Goal: Task Accomplishment & Management: Use online tool/utility

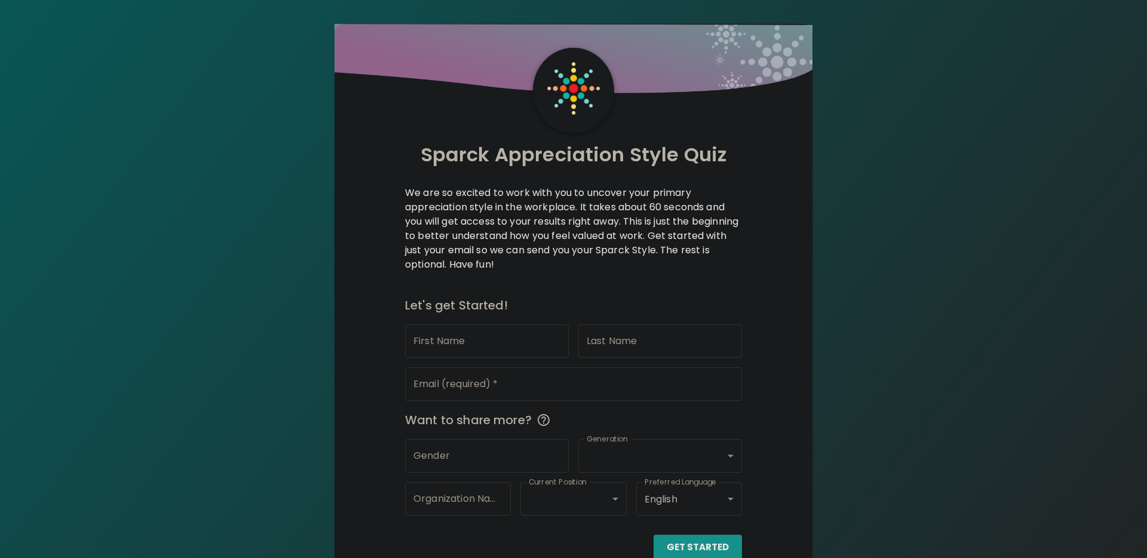
scroll to position [26, 0]
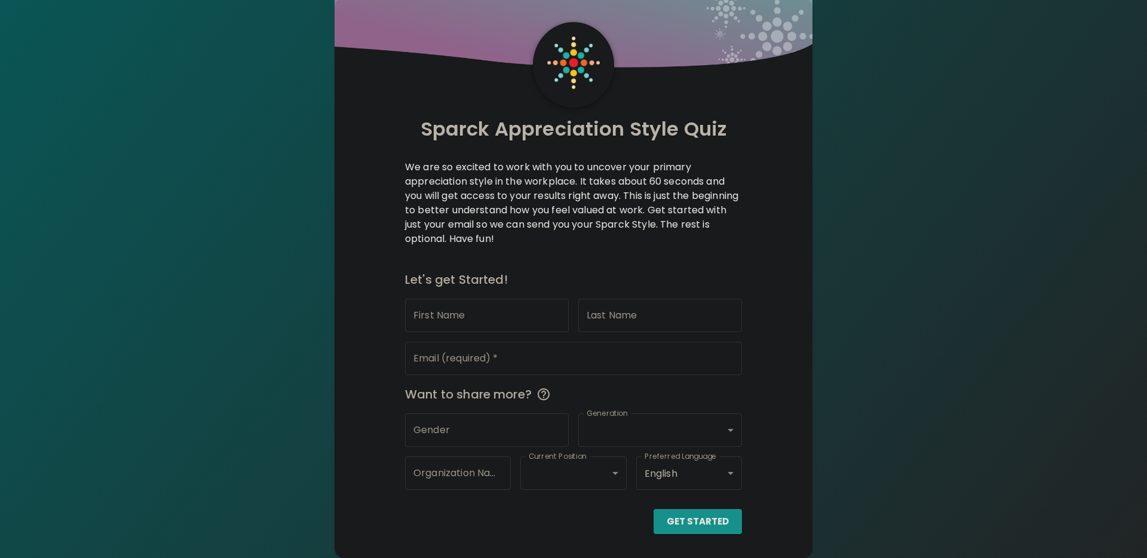
click at [499, 310] on input "First Name" at bounding box center [487, 315] width 164 height 33
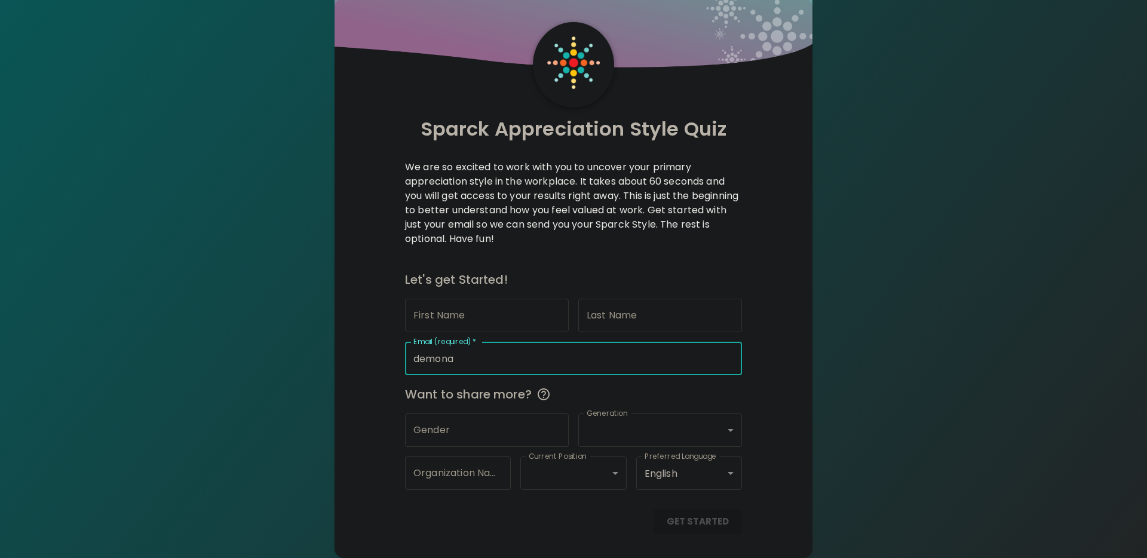
click at [484, 355] on input "demona" at bounding box center [573, 358] width 337 height 33
type input "[EMAIL_ADDRESS][PERSON_NAME][DOMAIN_NAME]"
click at [816, 402] on div "Sparck Appreciation Style Quiz We are so excited to work with you to uncover yo…" at bounding box center [573, 266] width 1147 height 584
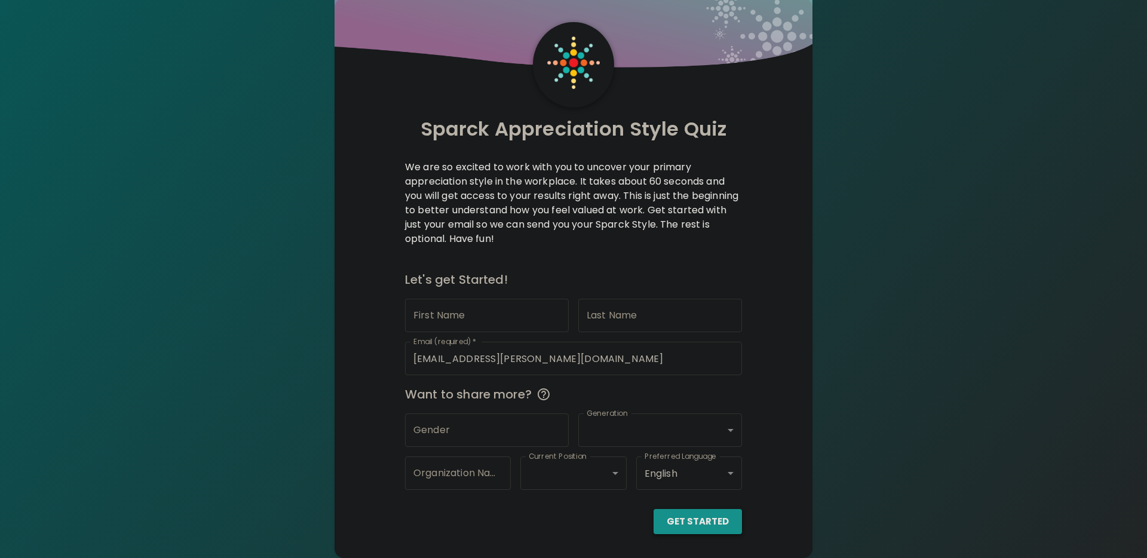
click at [710, 525] on button "Get Started" at bounding box center [698, 521] width 88 height 25
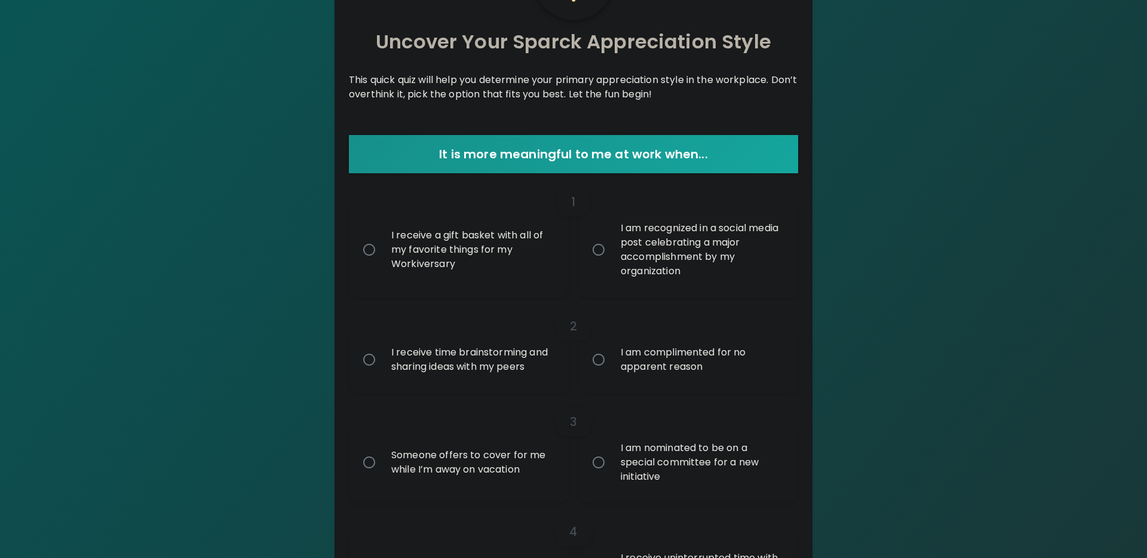
scroll to position [89, 0]
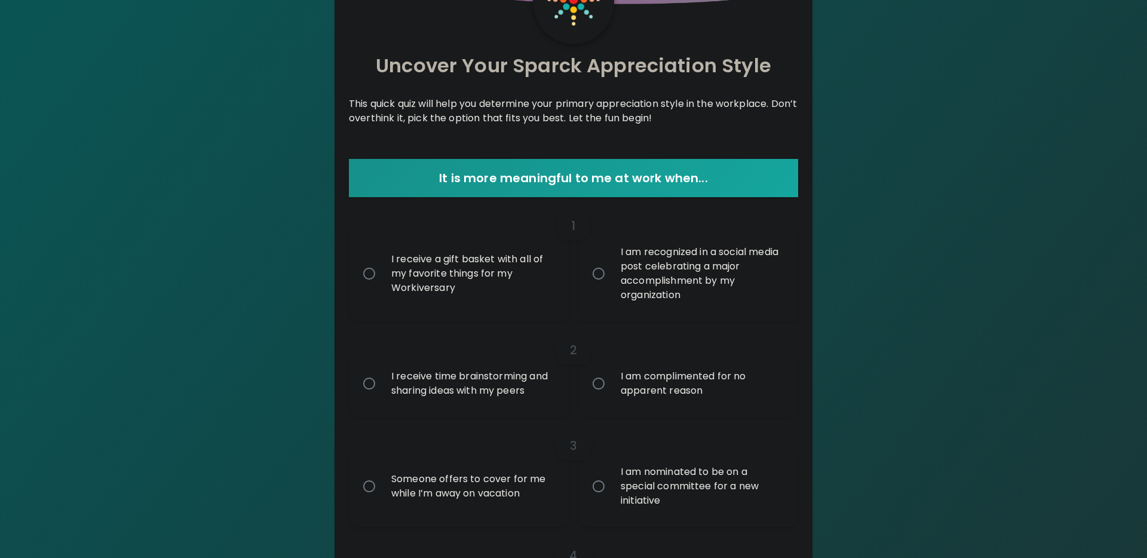
click at [738, 100] on p "This quick quiz will help you determine your primary appreciation style in the …" at bounding box center [573, 111] width 449 height 29
click at [478, 296] on div "I receive a gift basket with all of my favorite things for my Workiversary" at bounding box center [472, 274] width 180 height 72
click at [382, 286] on input "I receive a gift basket with all of my favorite things for my Workiversary" at bounding box center [369, 273] width 25 height 25
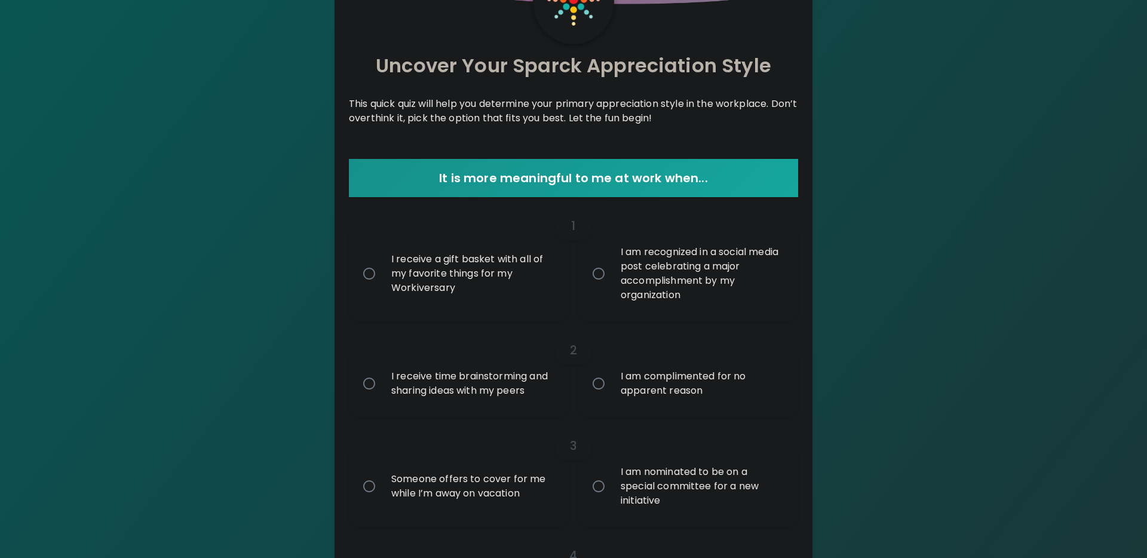
radio input "true"
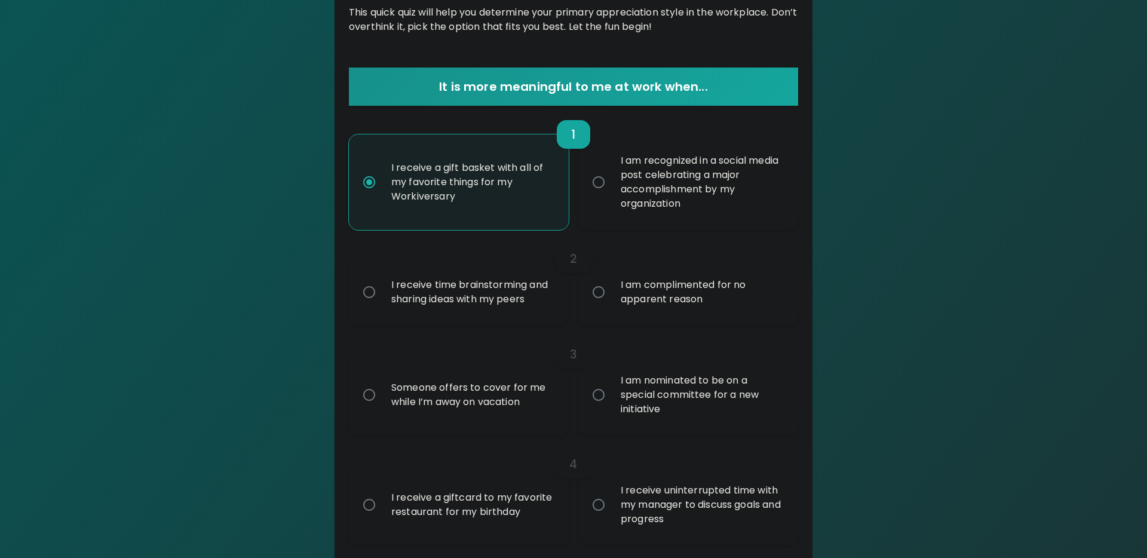
scroll to position [185, 0]
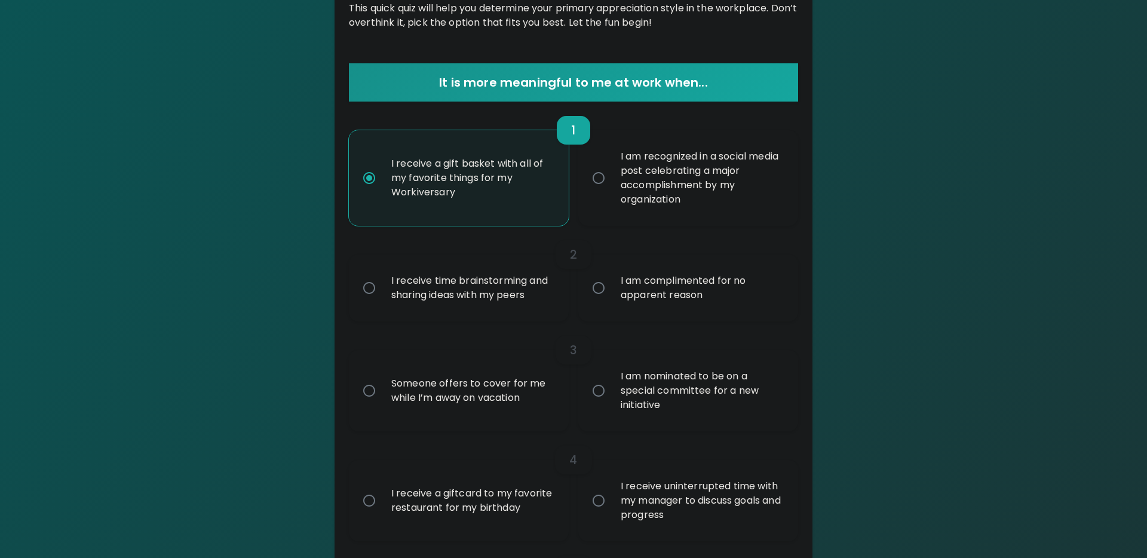
click at [471, 288] on div "I receive time brainstorming and sharing ideas with my peers" at bounding box center [472, 287] width 180 height 57
click at [382, 288] on input "I receive time brainstorming and sharing ideas with my peers" at bounding box center [369, 287] width 25 height 25
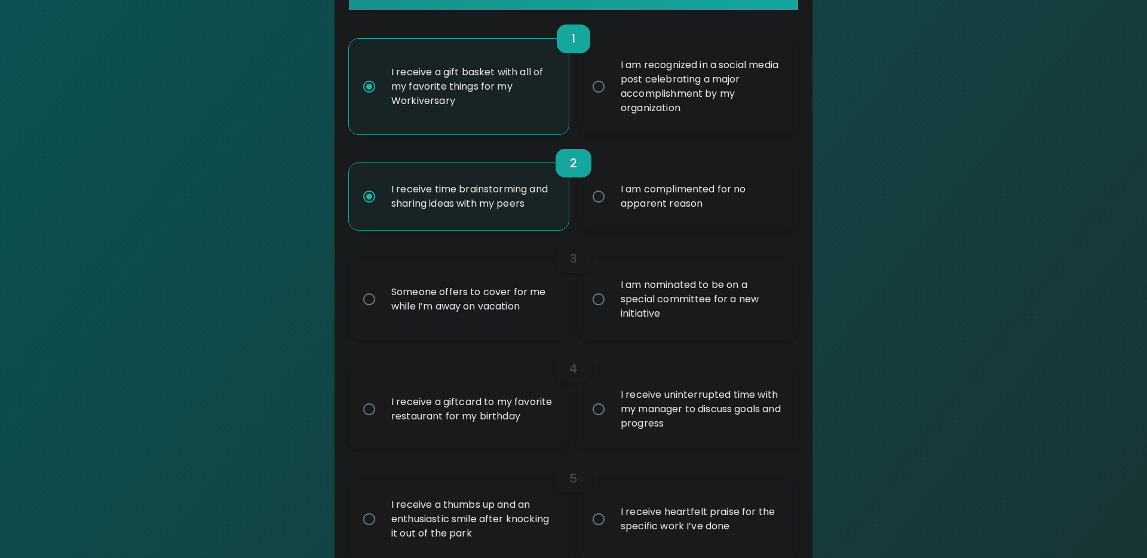
scroll to position [280, 0]
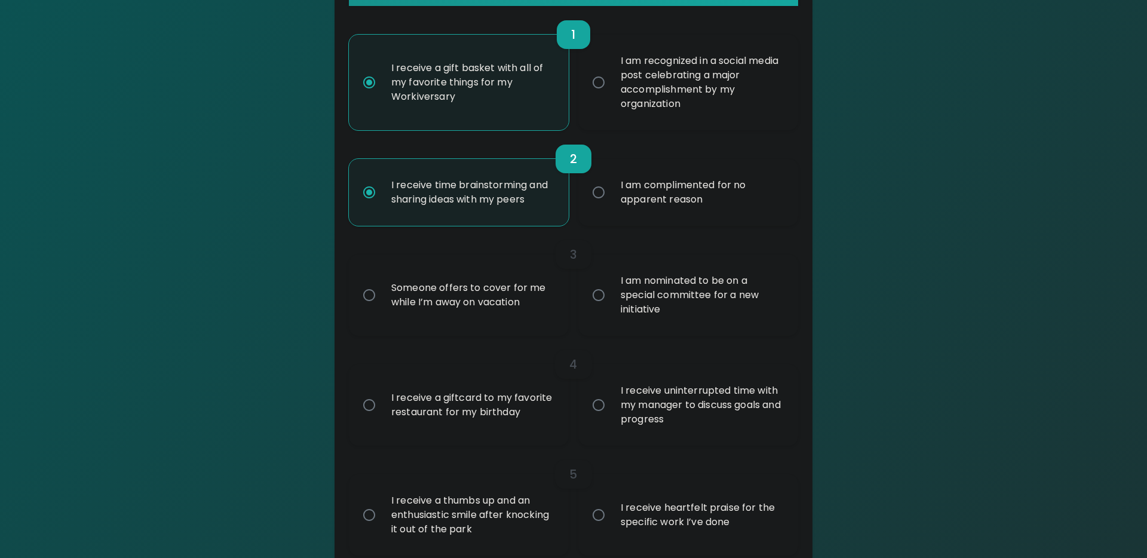
radio input "true"
click at [624, 296] on div "I am nominated to be on a special committee for a new initiative" at bounding box center [701, 295] width 180 height 72
click at [611, 296] on input "I am nominated to be on a special committee for a new initiative" at bounding box center [598, 295] width 25 height 25
radio input "false"
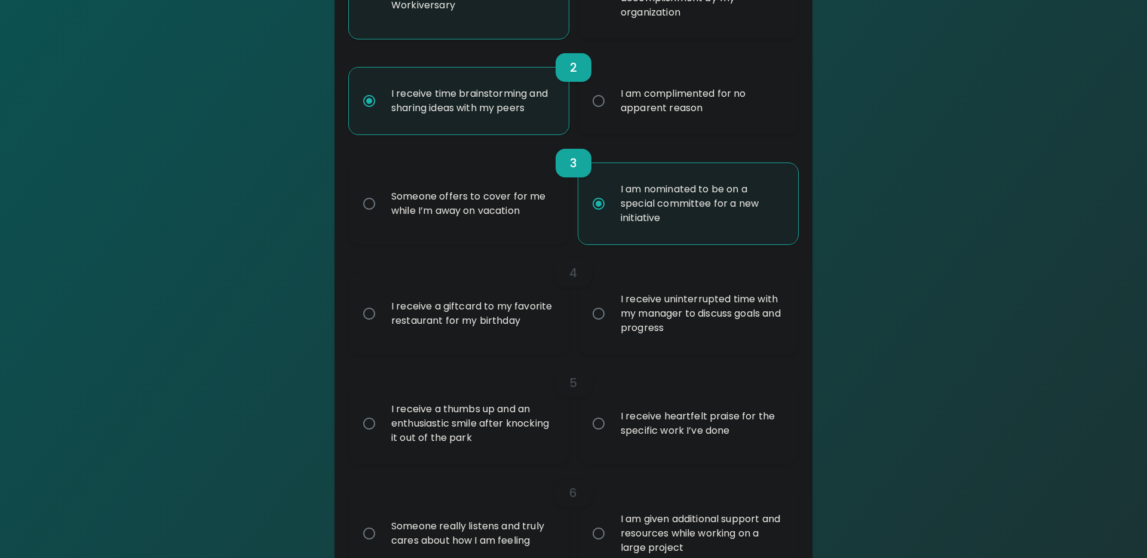
scroll to position [376, 0]
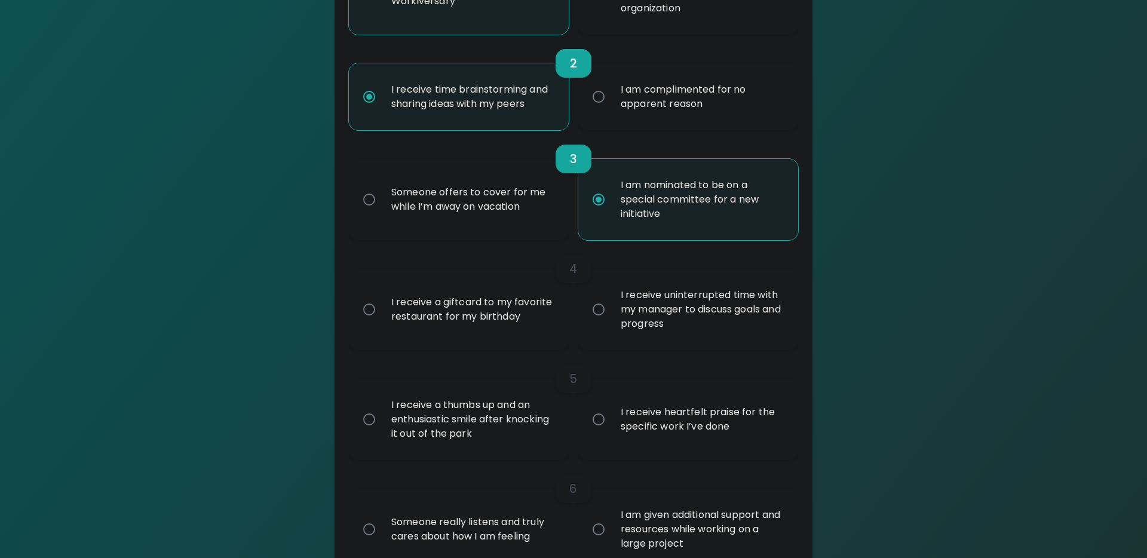
radio input "true"
click at [524, 313] on div "I receive a giftcard to my favorite restaurant for my birthday" at bounding box center [472, 309] width 180 height 57
click at [382, 313] on input "I receive a giftcard to my favorite restaurant for my birthday" at bounding box center [369, 309] width 25 height 25
radio input "false"
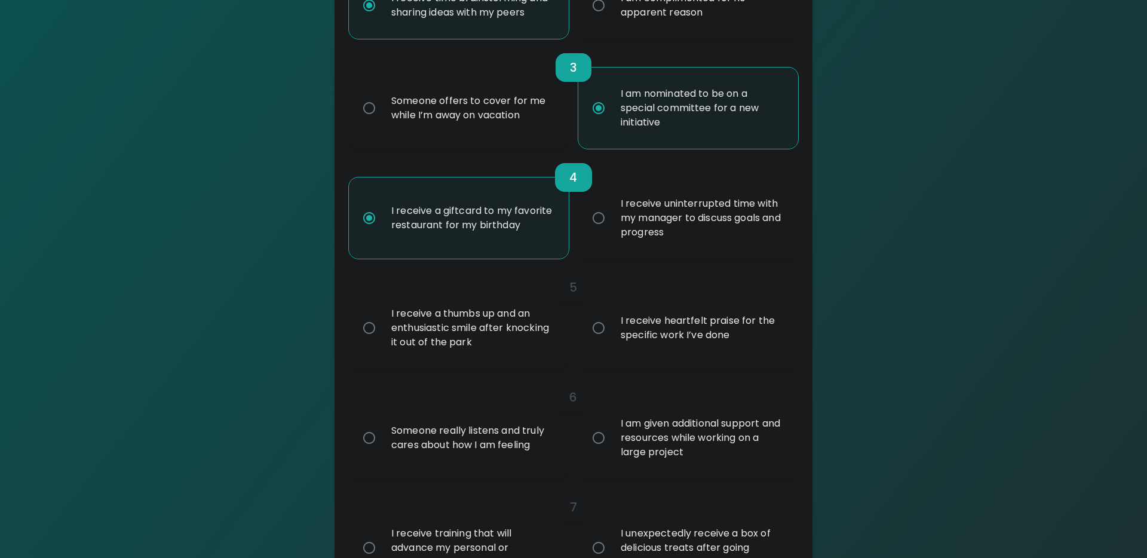
scroll to position [471, 0]
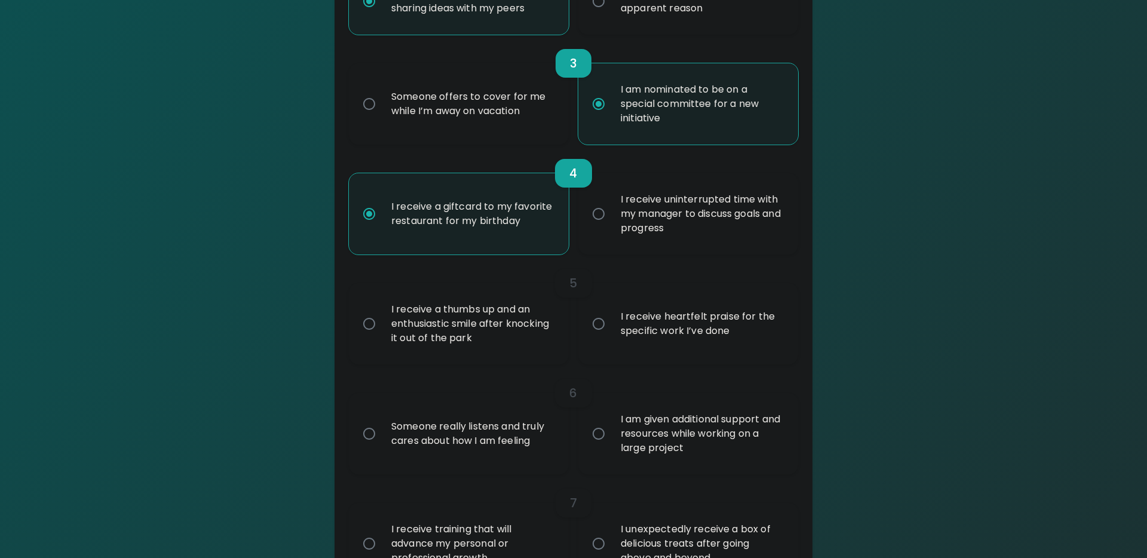
radio input "true"
click at [689, 238] on div "I receive uninterrupted time with my manager to discuss goals and progress" at bounding box center [701, 214] width 180 height 72
click at [611, 226] on input "I receive uninterrupted time with my manager to discuss goals and progress" at bounding box center [598, 213] width 25 height 25
radio input "false"
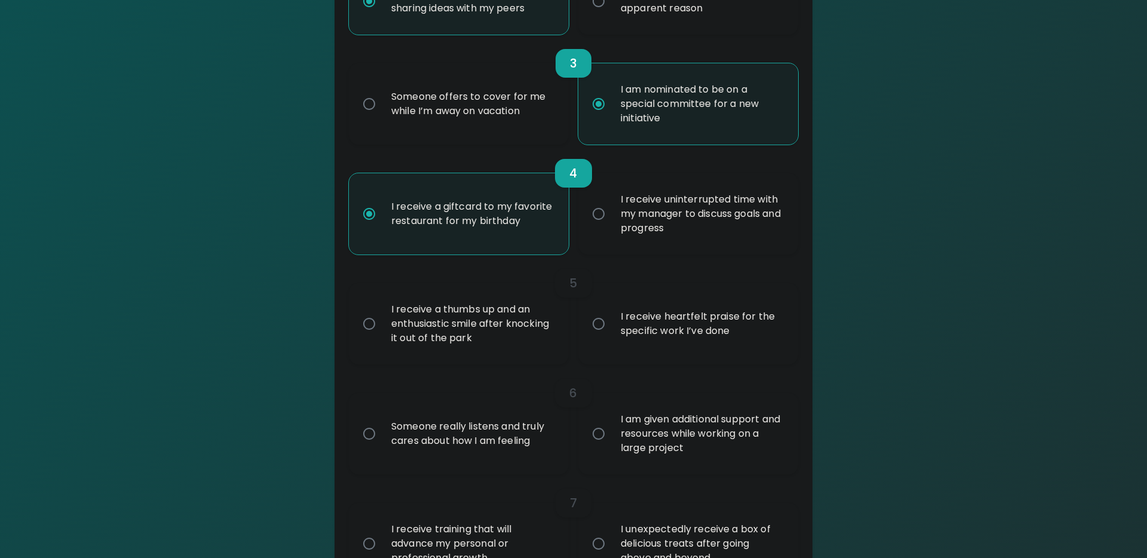
radio input "true"
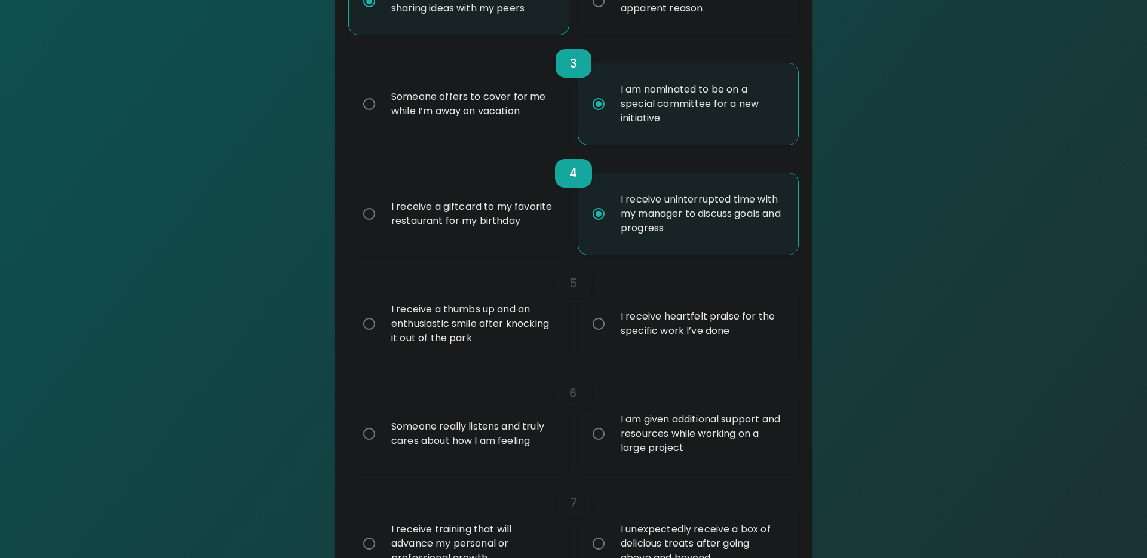
radio input "true"
click at [633, 329] on div "I receive heartfelt praise for the specific work I’ve done" at bounding box center [701, 323] width 180 height 57
click at [611, 329] on input "I receive heartfelt praise for the specific work I’ve done" at bounding box center [598, 323] width 25 height 25
radio input "false"
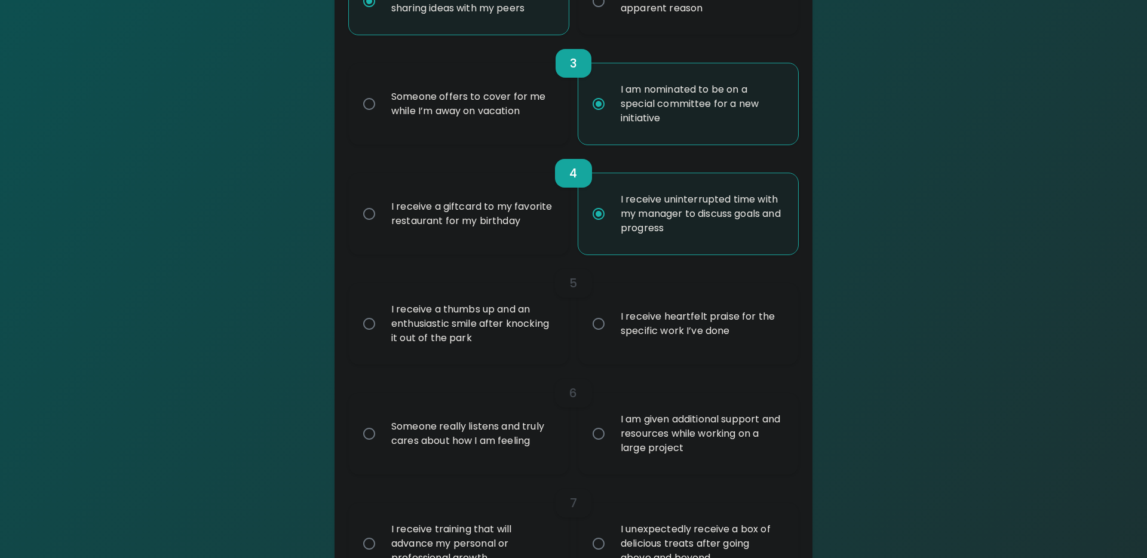
radio input "false"
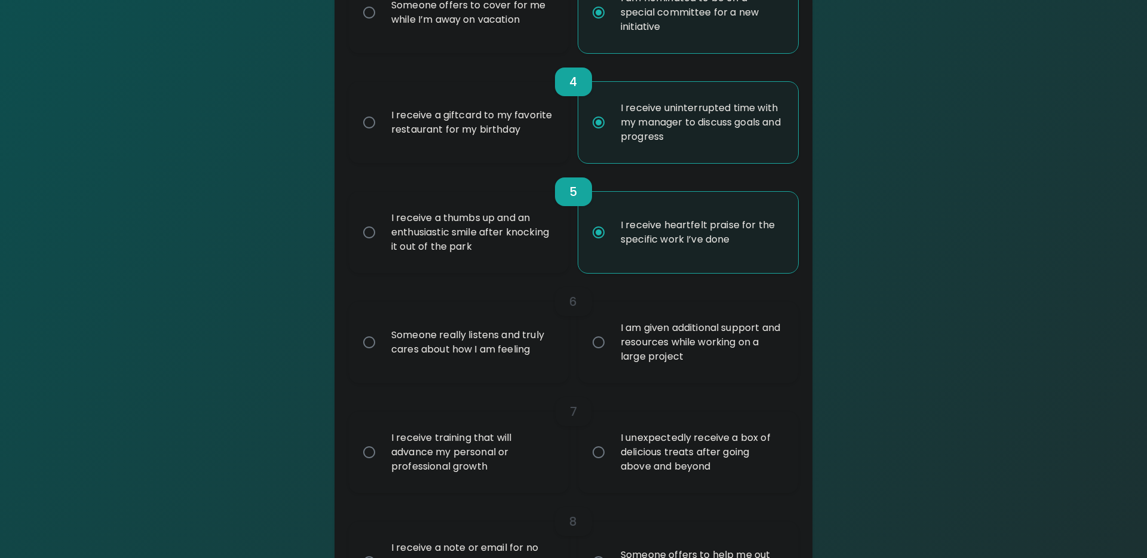
scroll to position [567, 0]
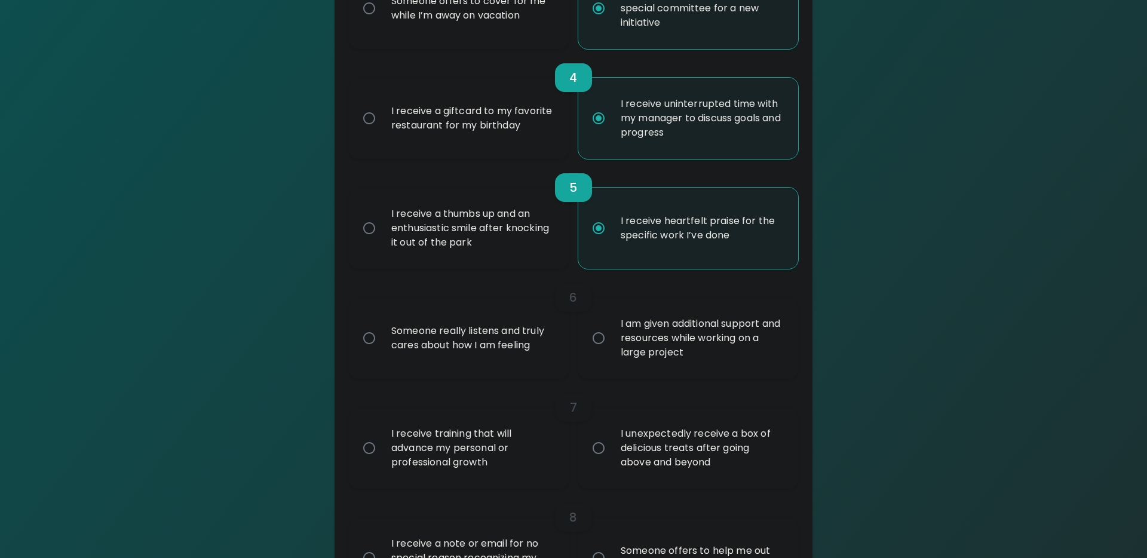
radio input "true"
click at [528, 338] on div "Someone really listens and truly cares about how I am feeling" at bounding box center [472, 337] width 180 height 57
click at [382, 338] on input "Someone really listens and truly cares about how I am feeling" at bounding box center [369, 338] width 25 height 25
radio input "false"
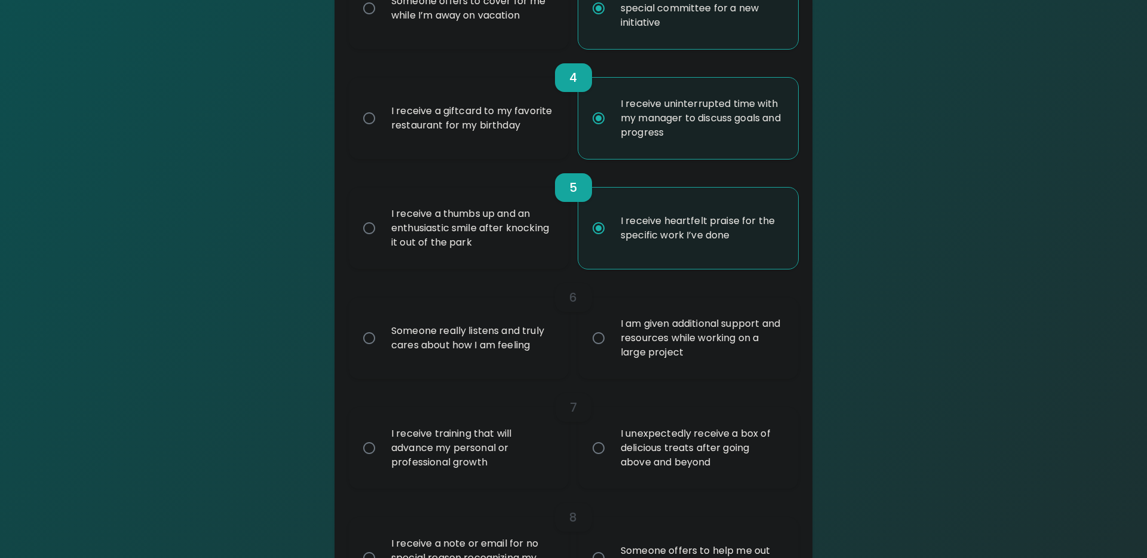
radio input "false"
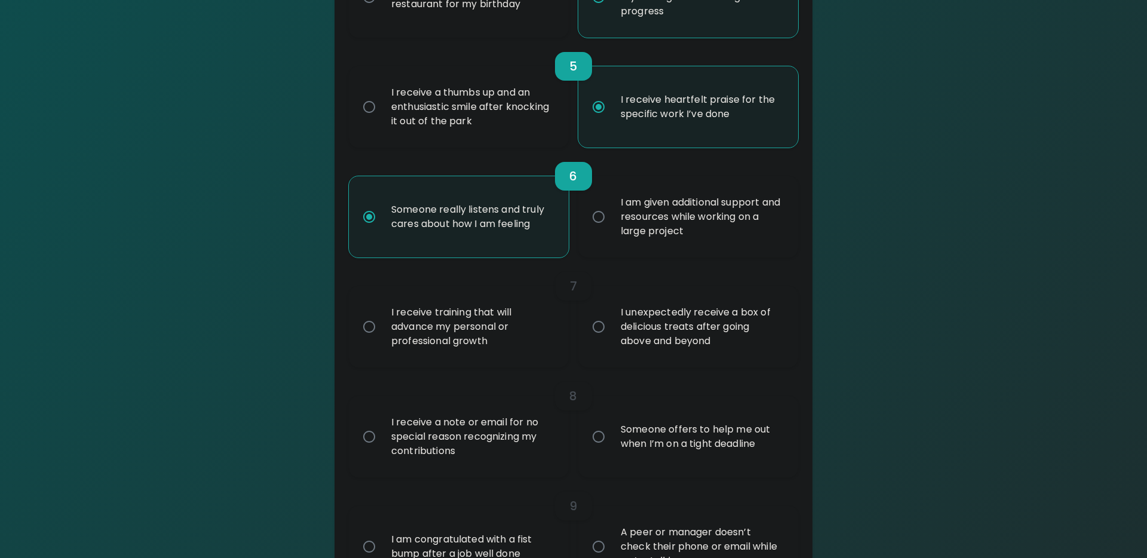
scroll to position [689, 0]
click at [528, 338] on div "I receive training that will advance my personal or professional growth" at bounding box center [472, 326] width 180 height 72
click at [382, 338] on input "I receive training that will advance my personal or professional growth" at bounding box center [369, 325] width 25 height 25
radio input "false"
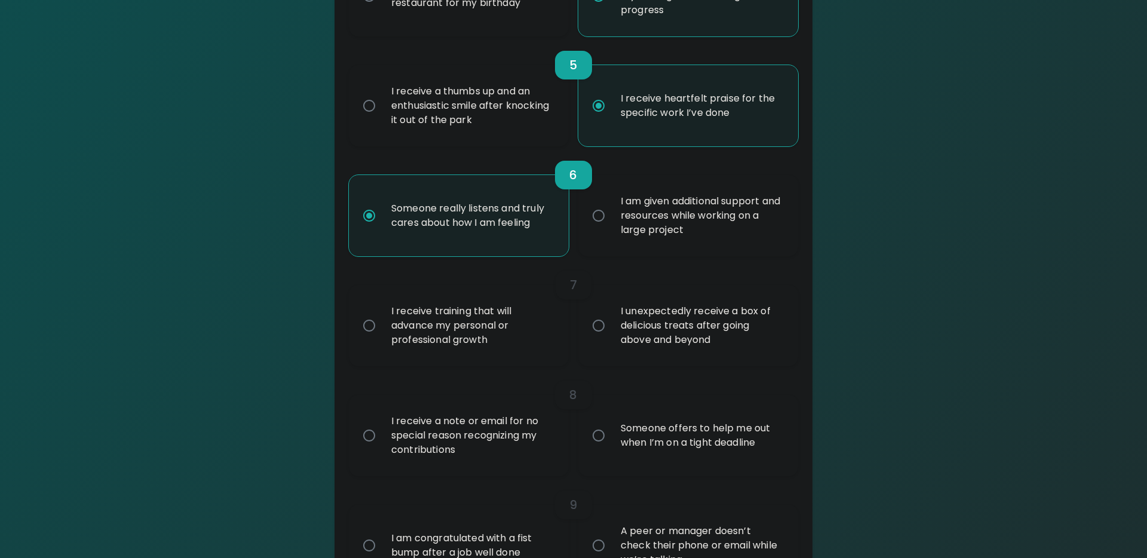
radio input "false"
radio input "true"
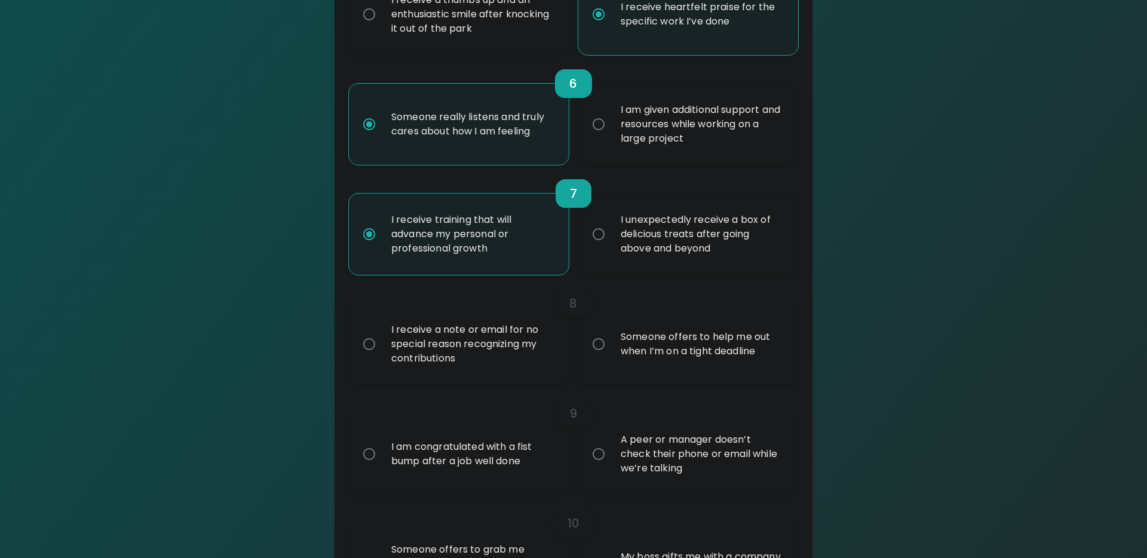
scroll to position [785, 0]
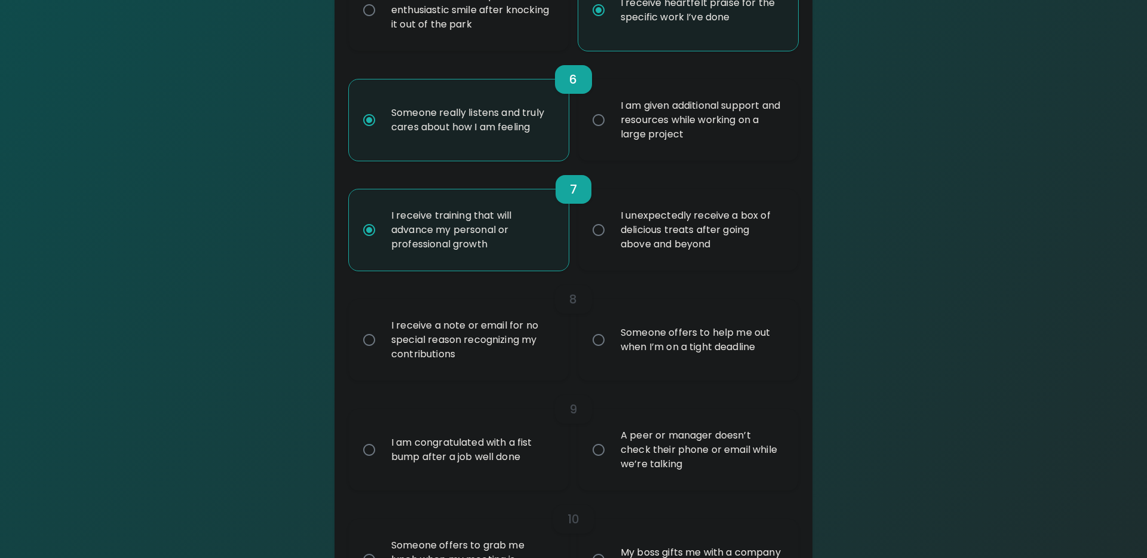
radio input "true"
click at [654, 342] on div "Someone offers to help me out when I’m on a tight deadline" at bounding box center [701, 339] width 180 height 57
click at [611, 342] on input "Someone offers to help me out when I’m on a tight deadline" at bounding box center [598, 339] width 25 height 25
radio input "false"
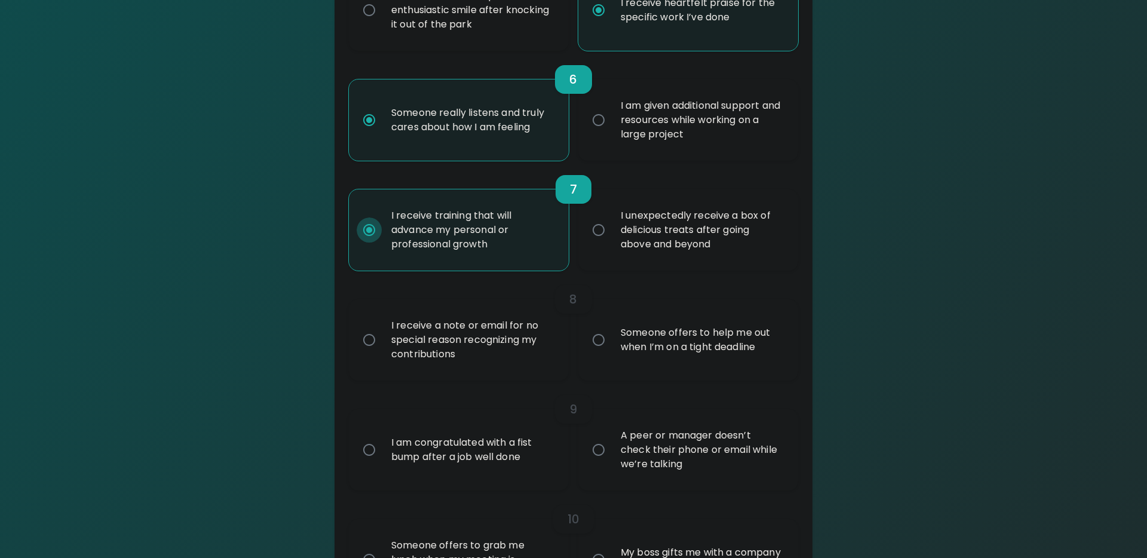
radio input "false"
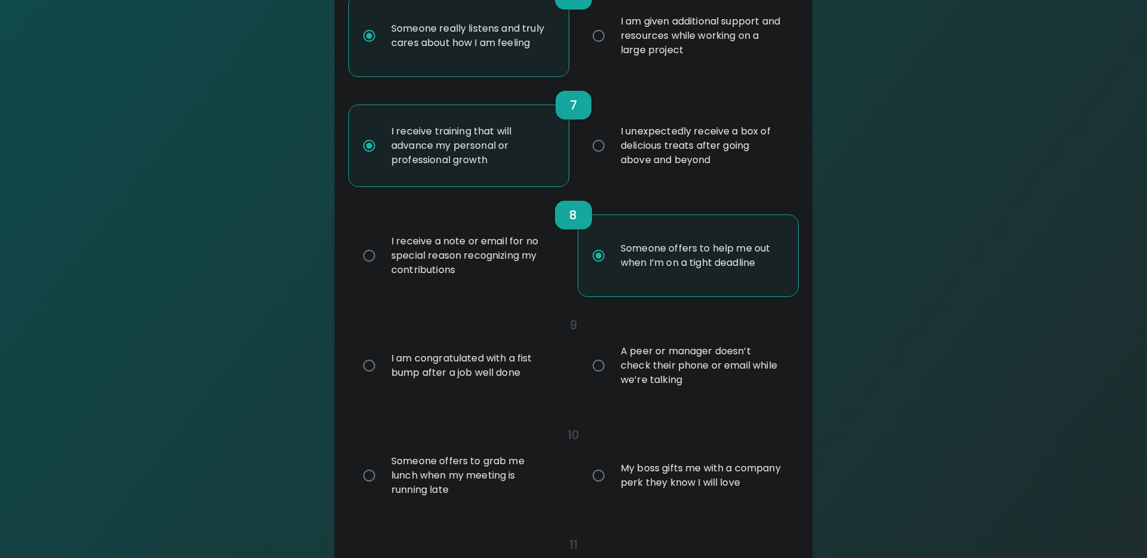
scroll to position [881, 0]
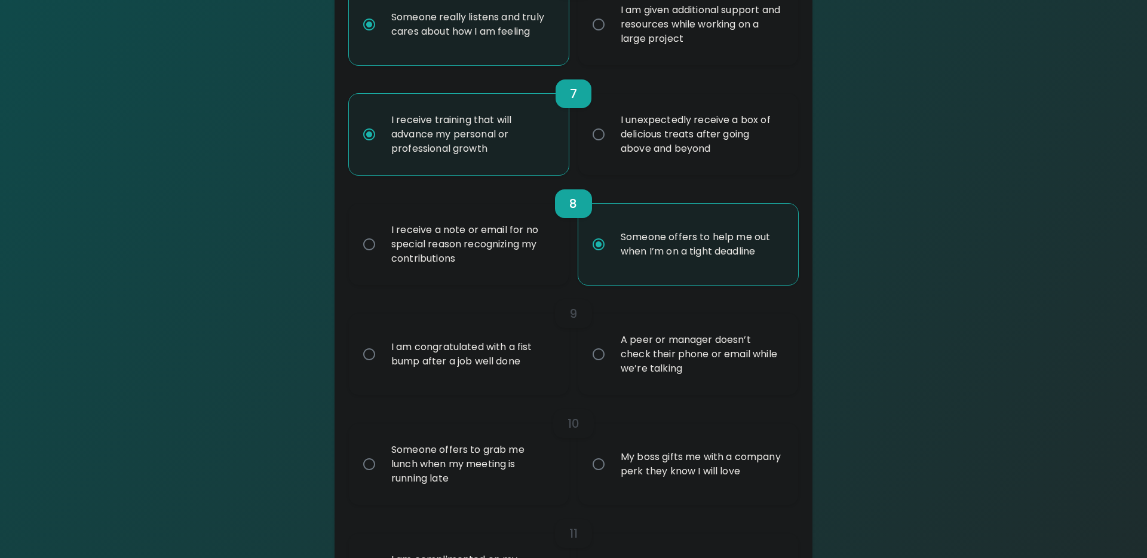
radio input "true"
click at [375, 352] on input "I am congratulated with a fist bump after a job well done" at bounding box center [369, 354] width 25 height 25
radio input "false"
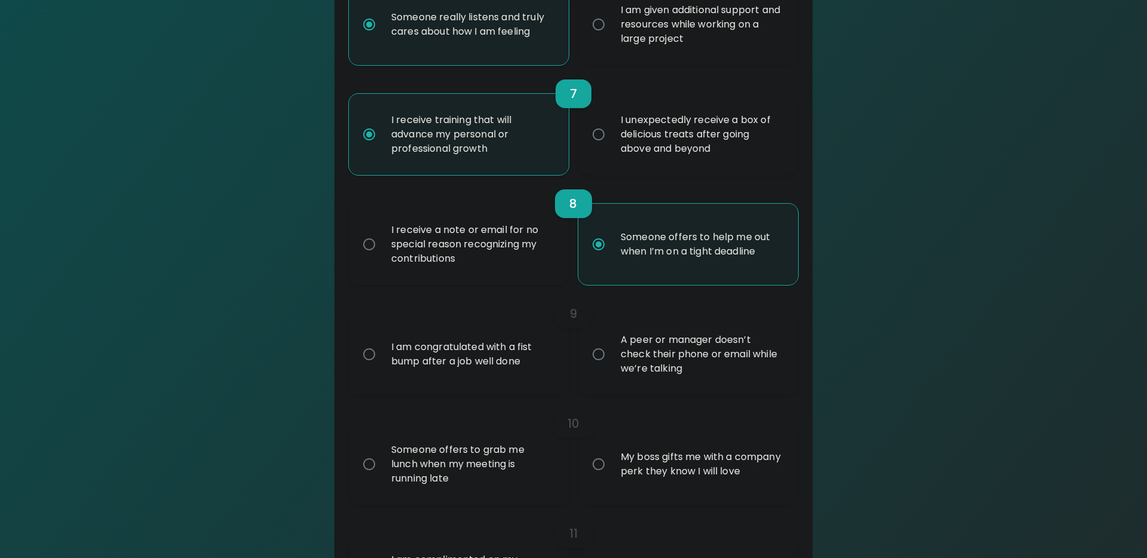
radio input "false"
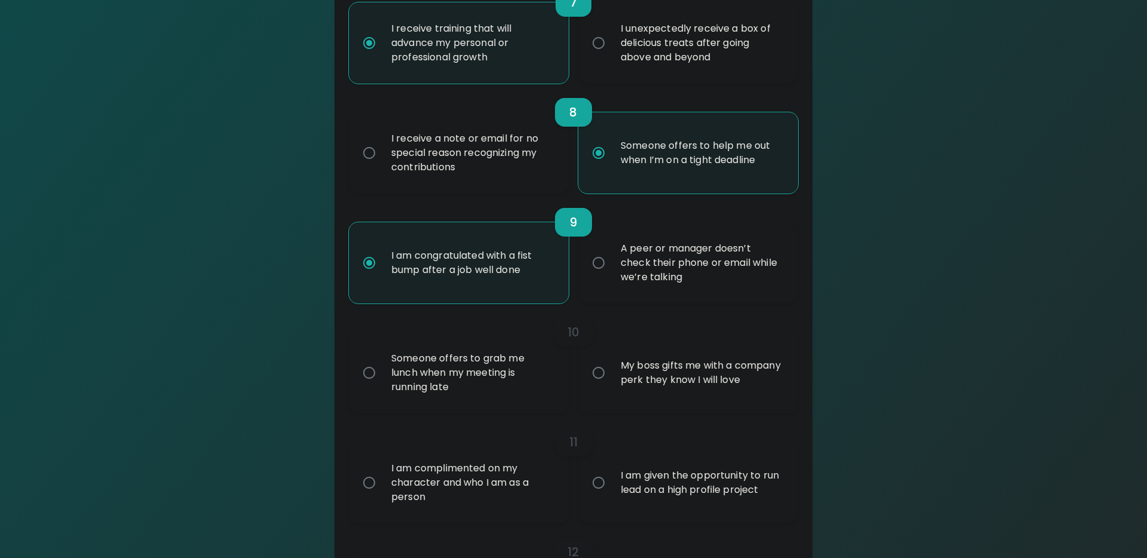
scroll to position [976, 0]
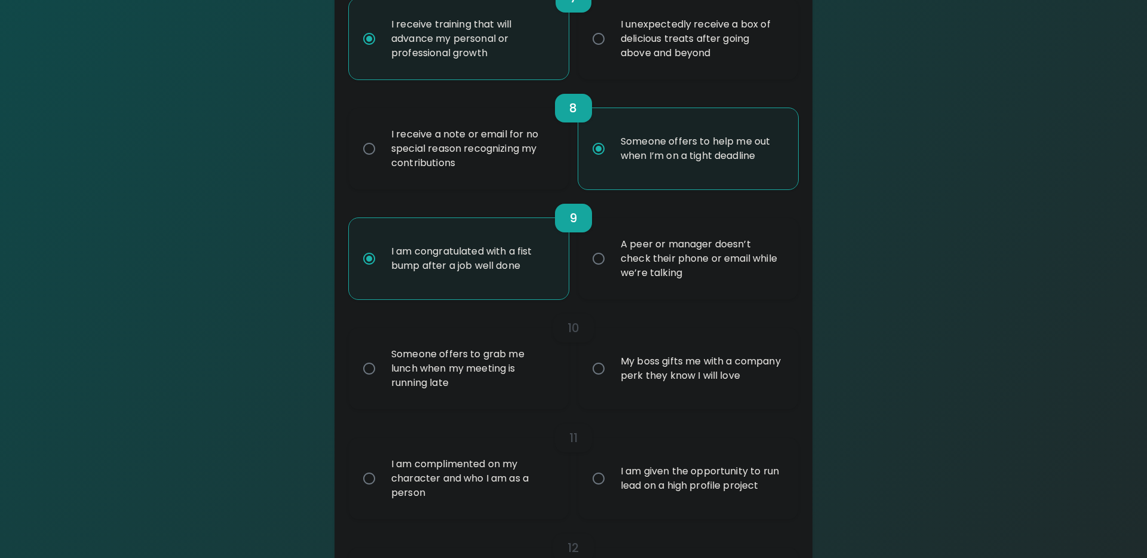
click at [513, 381] on div "Someone offers to grab me lunch when my meeting is running late" at bounding box center [472, 369] width 180 height 72
click at [382, 381] on input "Someone offers to grab me lunch when my meeting is running late" at bounding box center [369, 368] width 25 height 25
radio input "false"
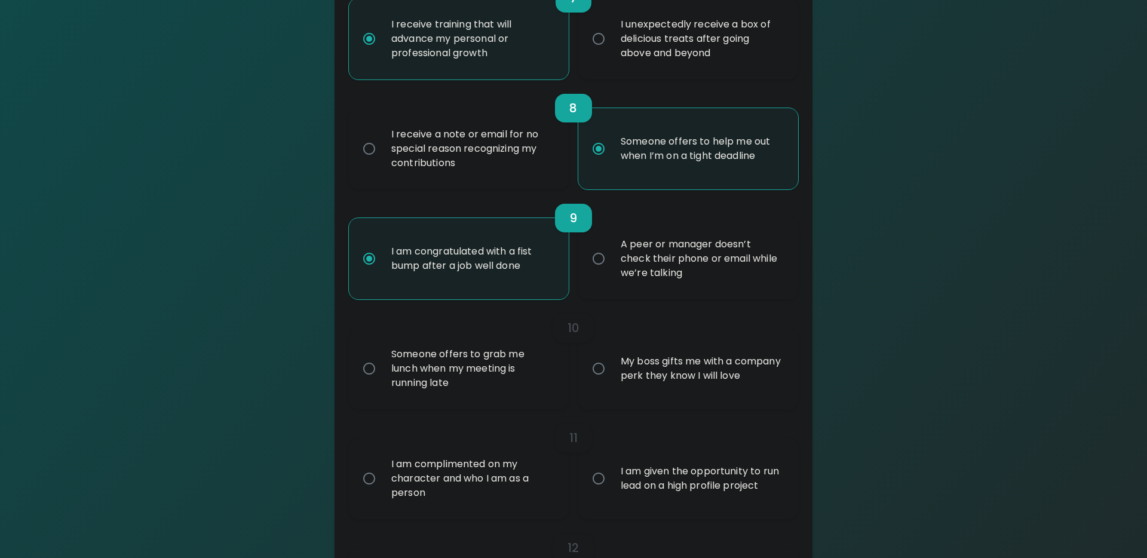
radio input "false"
radio input "true"
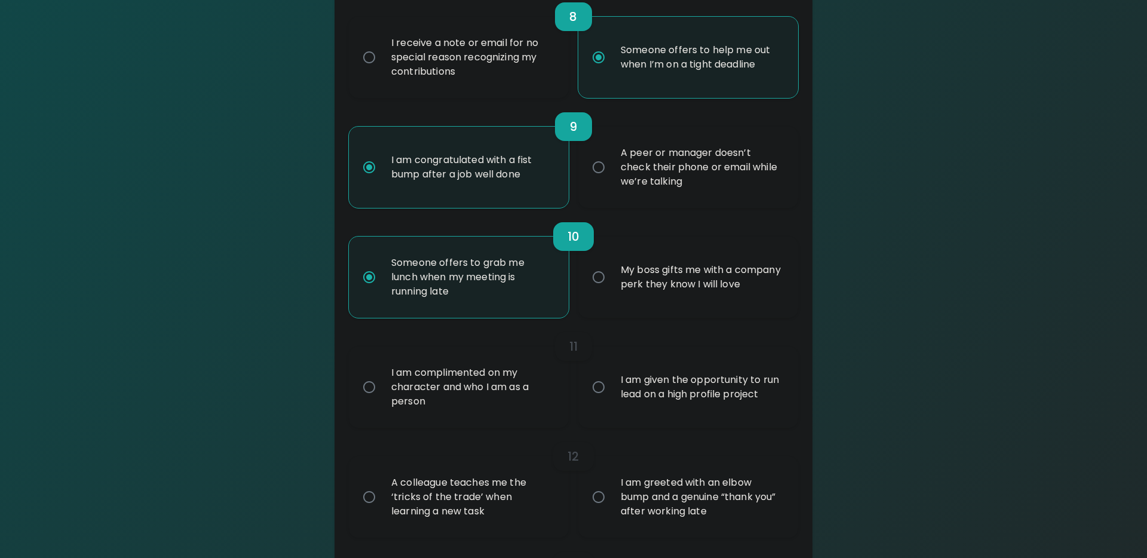
scroll to position [1072, 0]
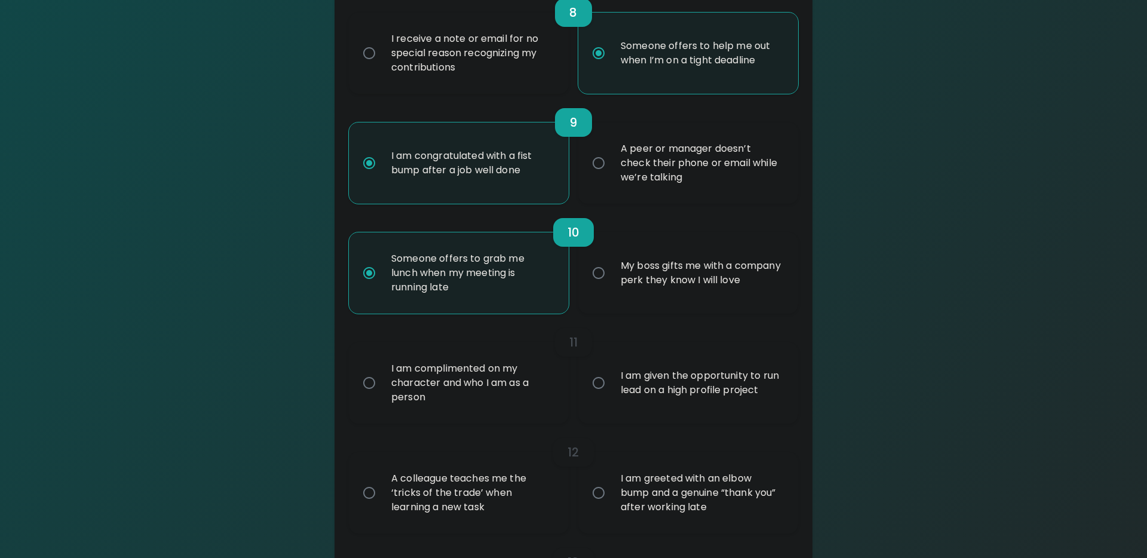
radio input "true"
click at [631, 289] on div "My boss gifts me with a company perk they know I will love" at bounding box center [701, 272] width 180 height 57
click at [611, 286] on input "My boss gifts me with a company perk they know I will love" at bounding box center [598, 272] width 25 height 25
radio input "false"
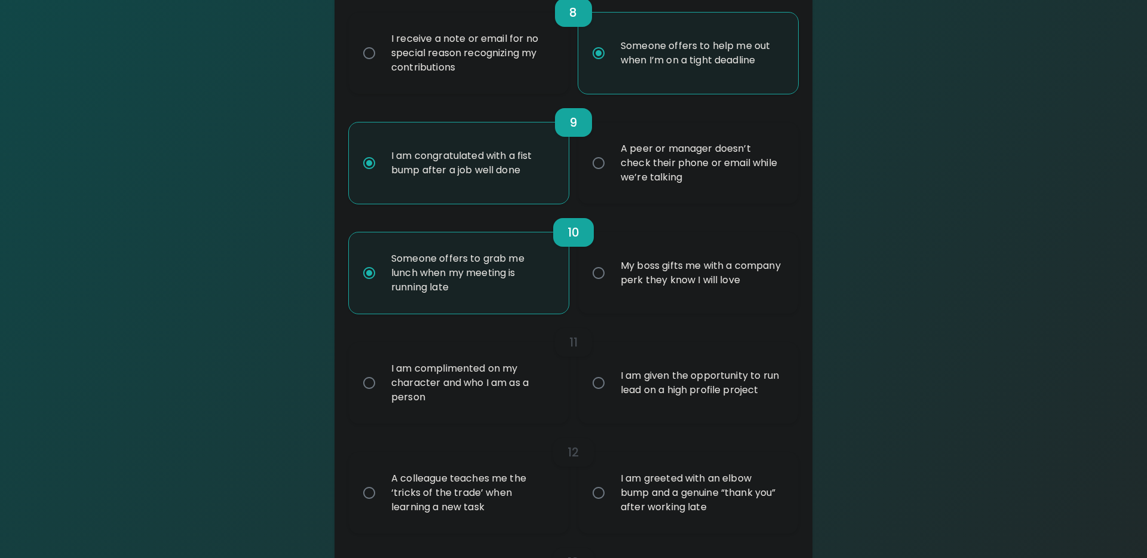
radio input "false"
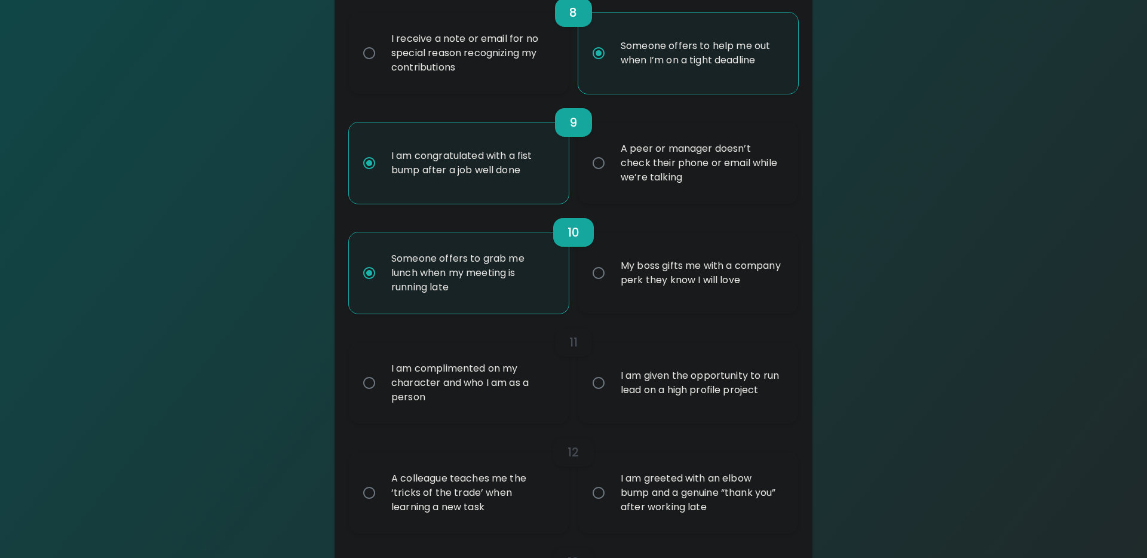
radio input "false"
radio input "true"
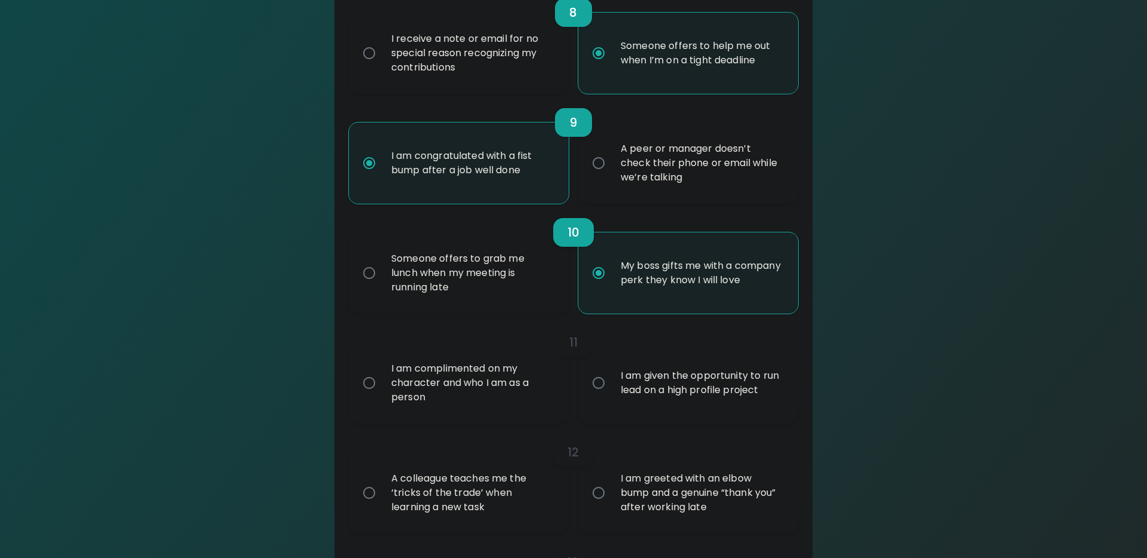
radio input "true"
click at [430, 272] on div "Someone offers to grab me lunch when my meeting is running late" at bounding box center [472, 273] width 180 height 72
click at [382, 272] on input "Someone offers to grab me lunch when my meeting is running late" at bounding box center [369, 272] width 25 height 25
radio input "false"
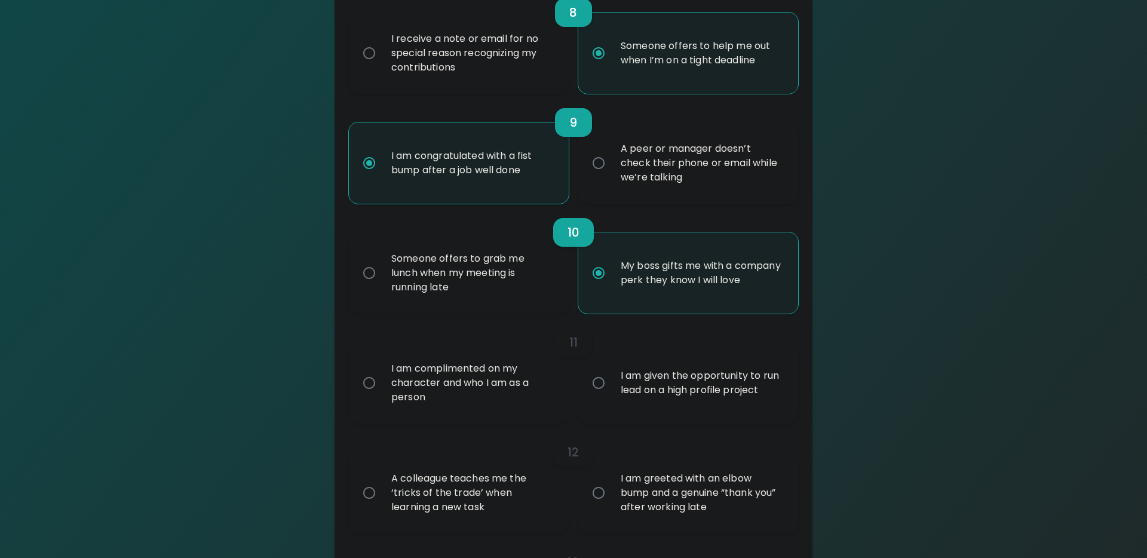
radio input "false"
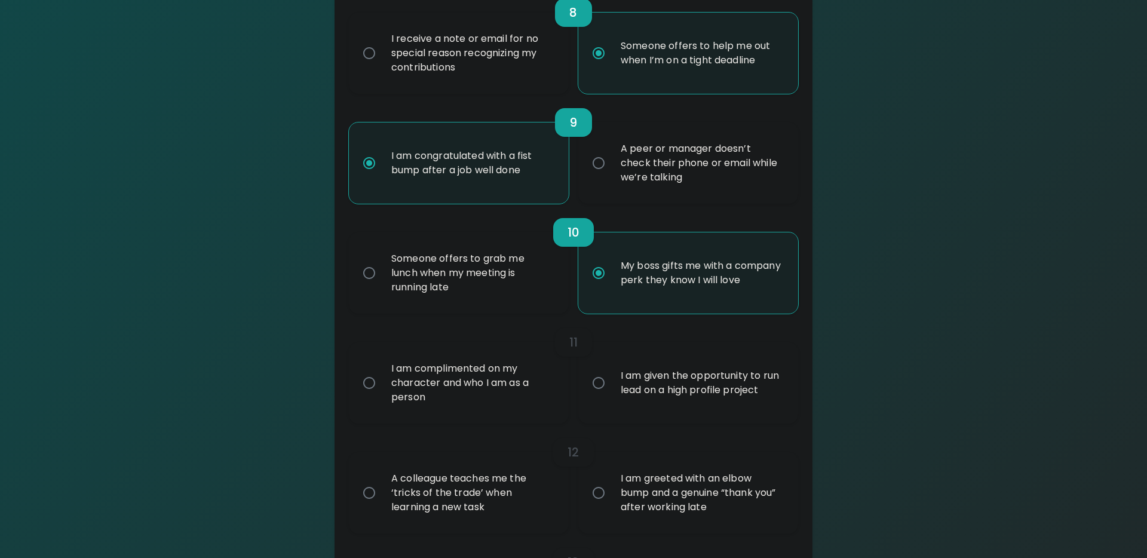
radio input "false"
radio input "true"
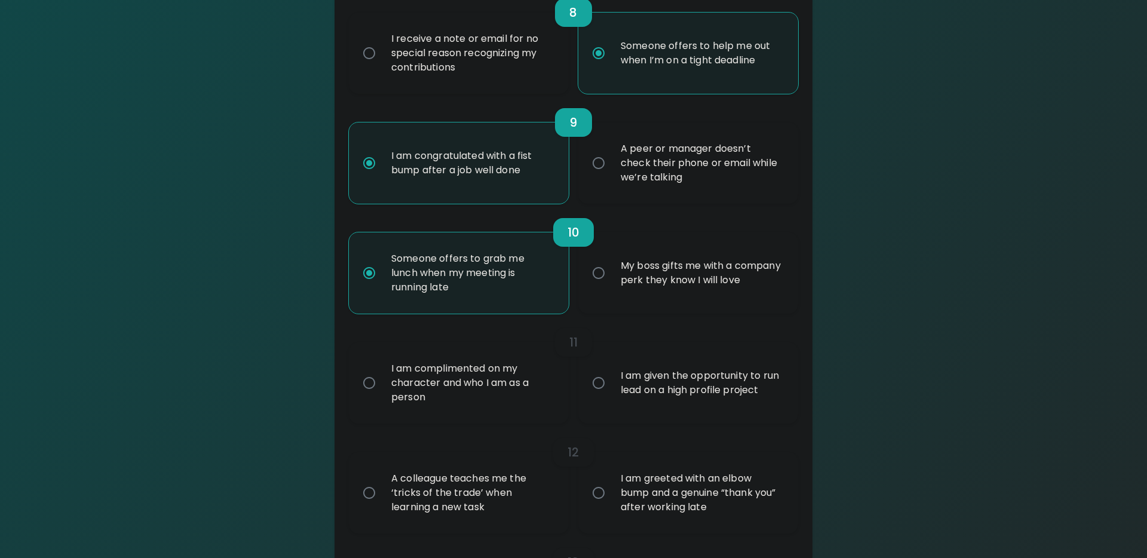
radio input "true"
click at [548, 360] on div "I am complimented on my character and who I am as a person" at bounding box center [472, 383] width 180 height 72
click at [382, 370] on input "I am complimented on my character and who I am as a person" at bounding box center [369, 382] width 25 height 25
radio input "false"
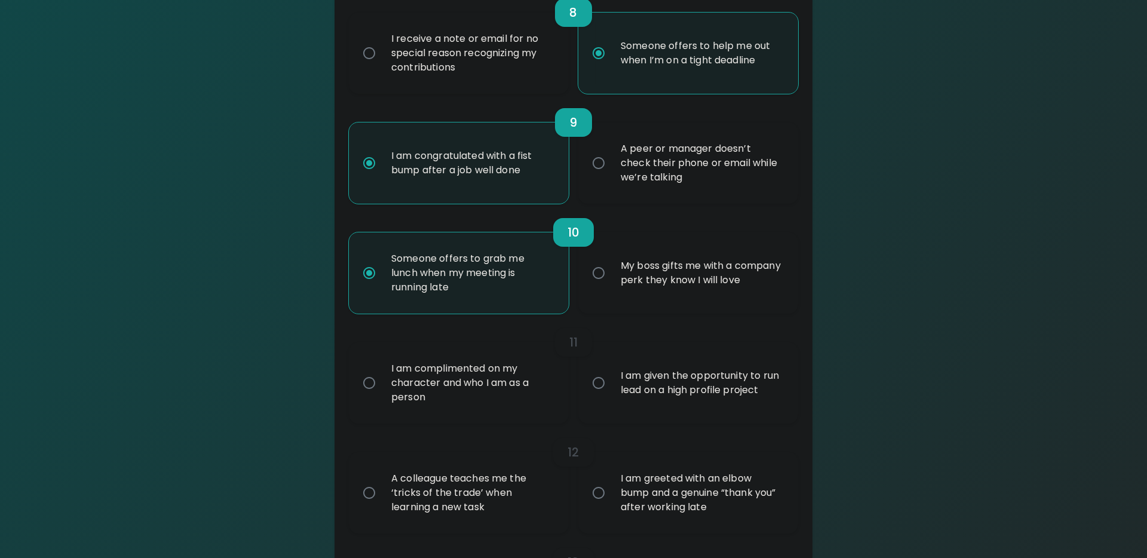
radio input "false"
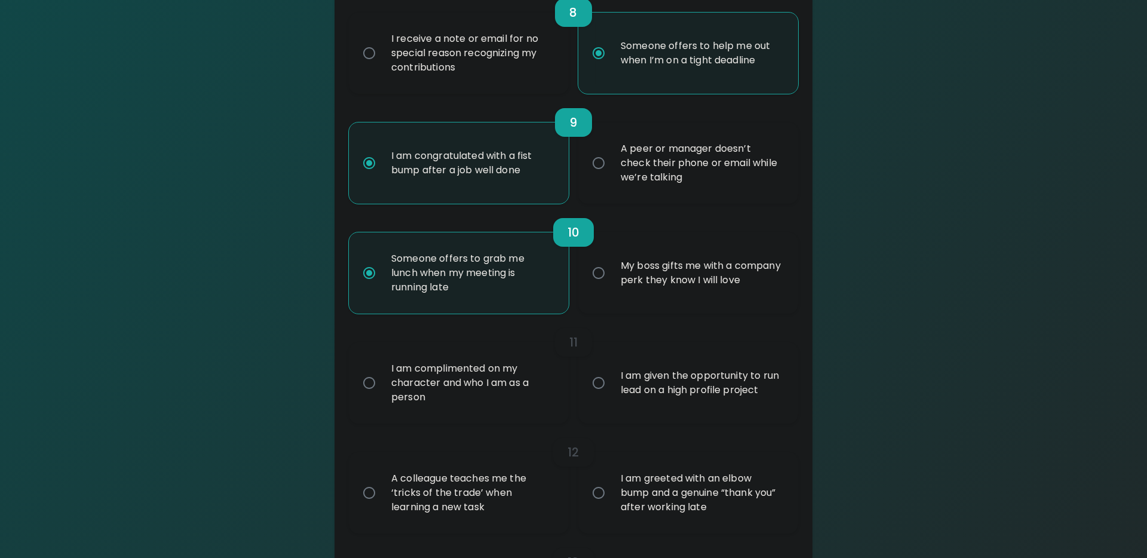
radio input "false"
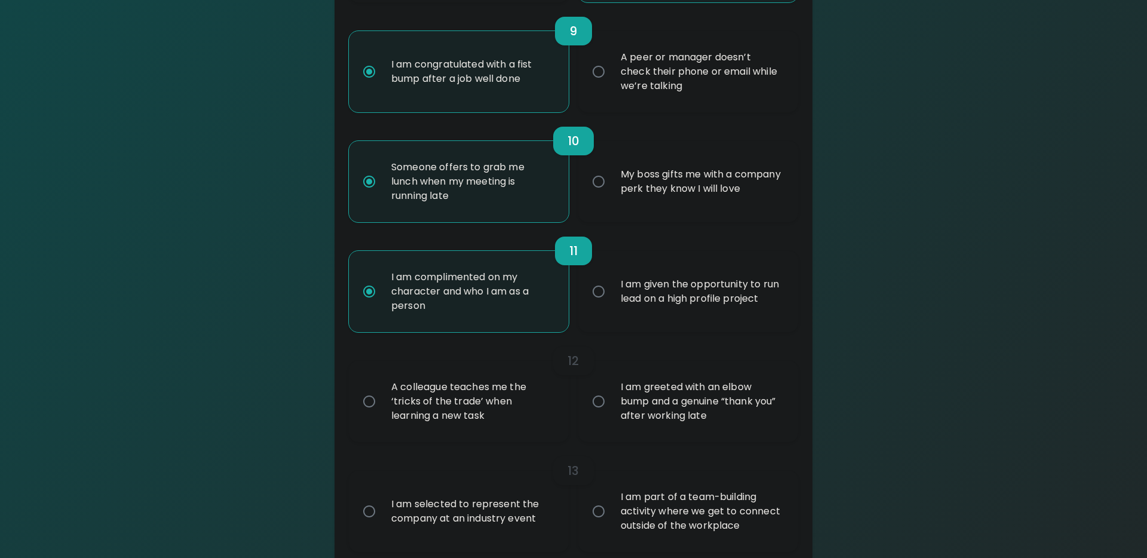
scroll to position [1167, 0]
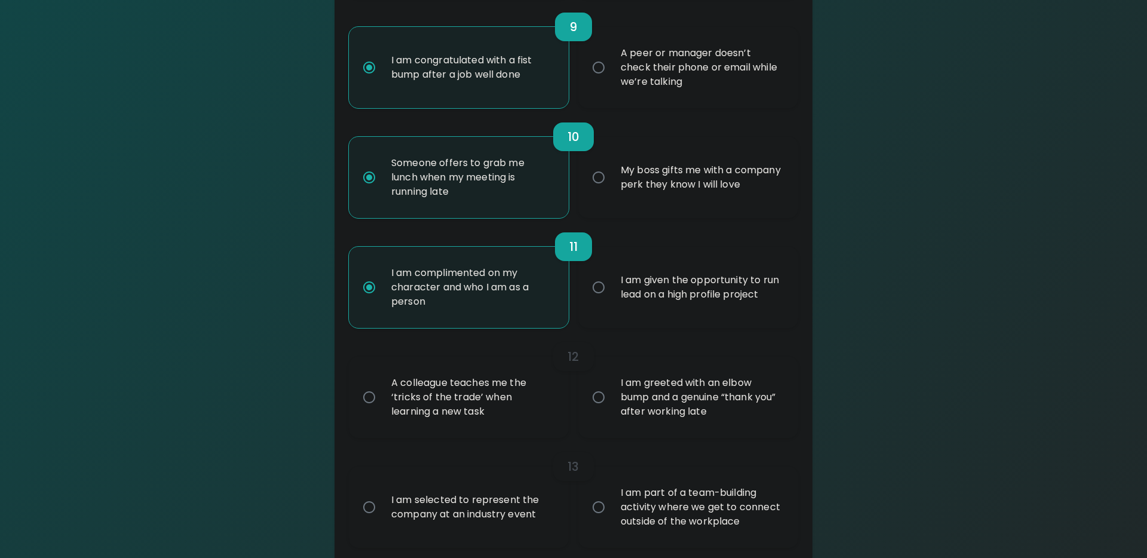
radio input "true"
click at [602, 304] on label "I am given the opportunity to run lead on a high profile project" at bounding box center [682, 287] width 220 height 81
click at [602, 300] on input "I am given the opportunity to run lead on a high profile project" at bounding box center [598, 287] width 25 height 25
radio input "false"
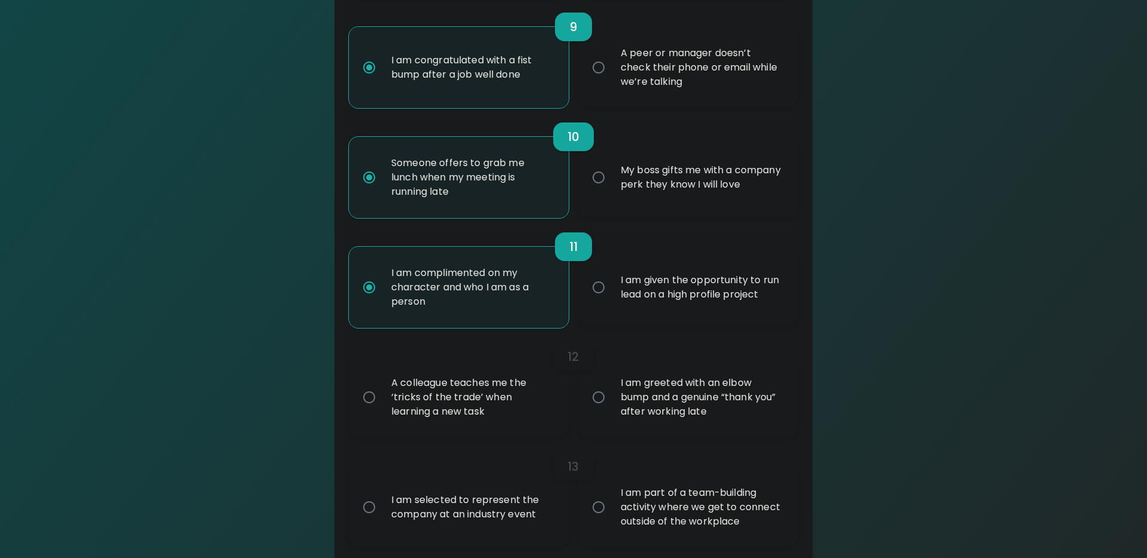
radio input "false"
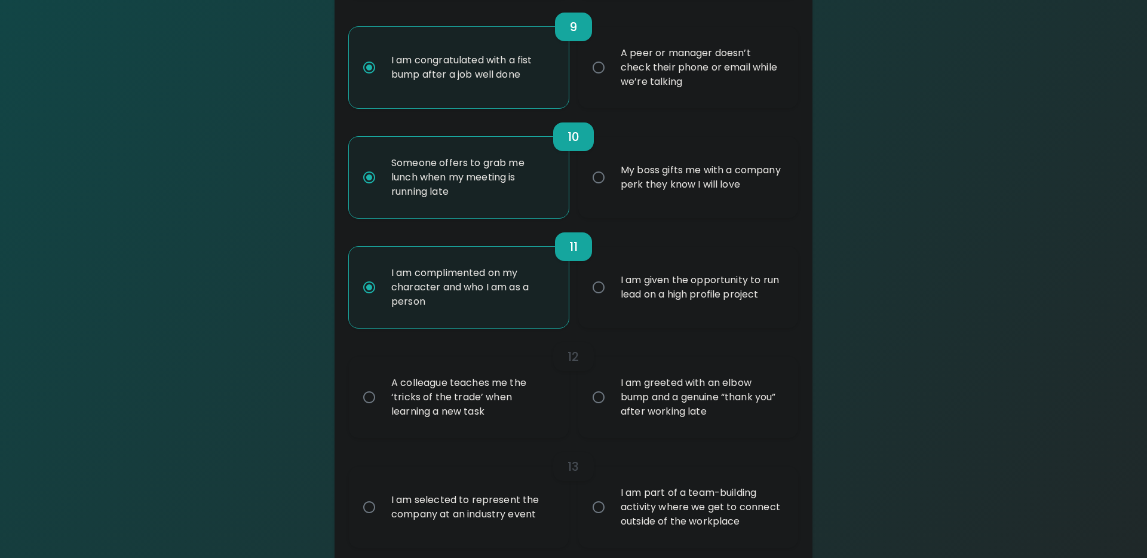
radio input "false"
radio input "true"
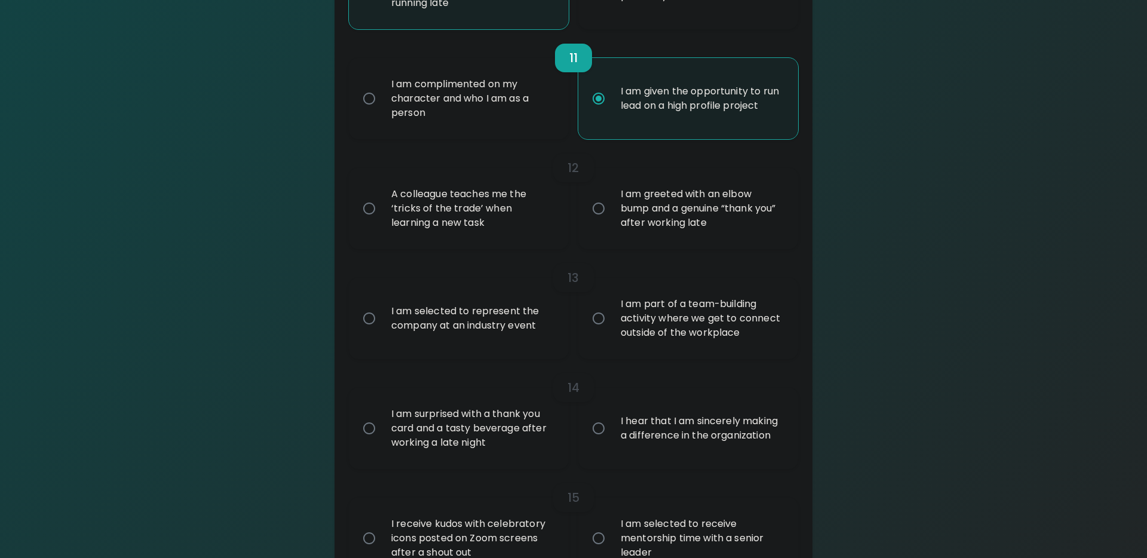
scroll to position [1365, 0]
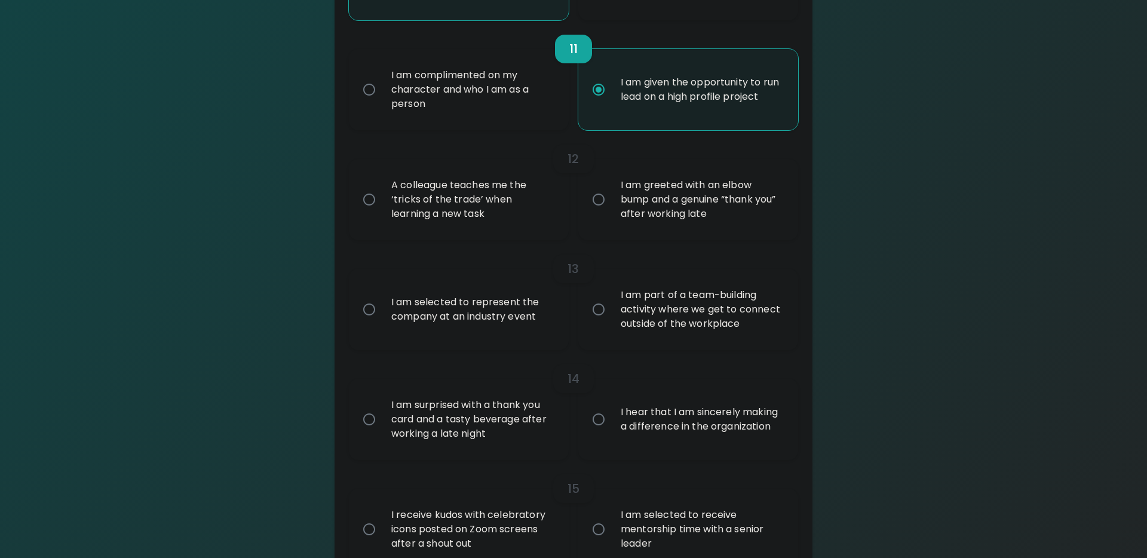
radio input "true"
click at [495, 211] on div "A colleague teaches me the ‘tricks of the trade’ when learning a new task" at bounding box center [472, 200] width 180 height 72
click at [382, 211] on input "A colleague teaches me the ‘tricks of the trade’ when learning a new task" at bounding box center [369, 199] width 25 height 25
radio input "false"
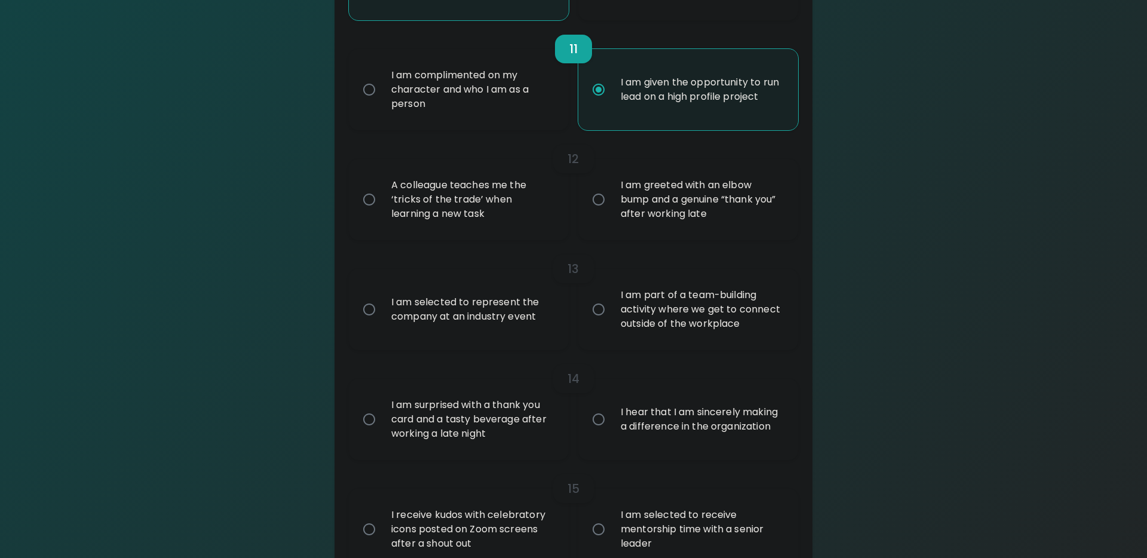
radio input "false"
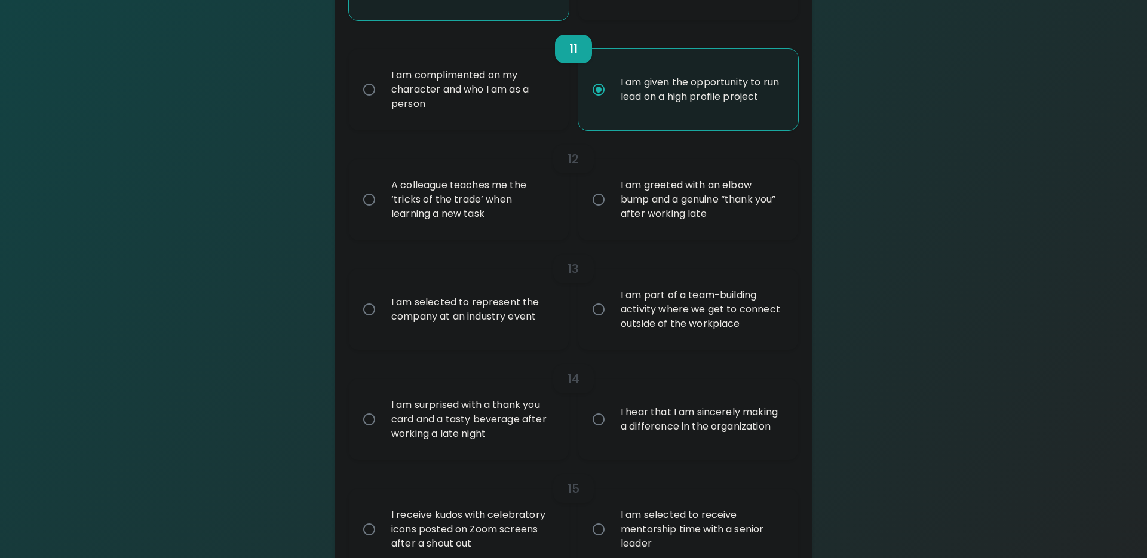
radio input "false"
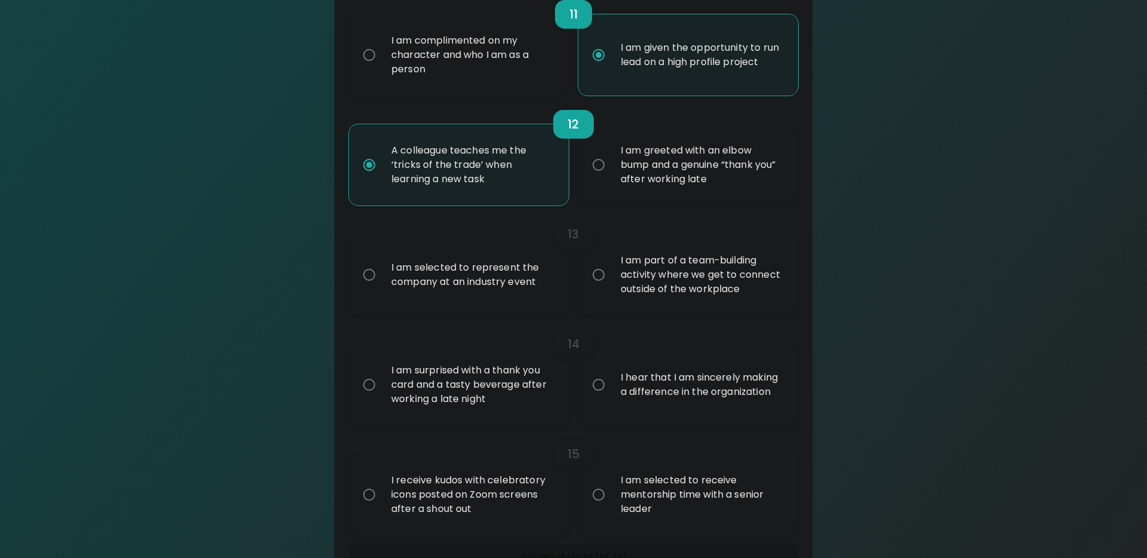
scroll to position [1435, 0]
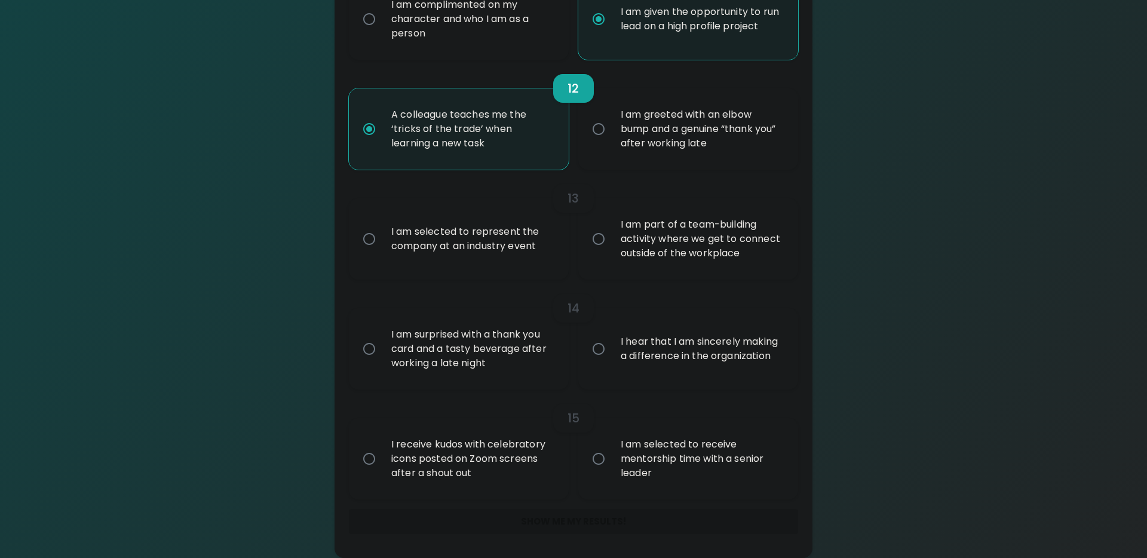
radio input "true"
click at [646, 250] on div "I am part of a team-building activity where we get to connect outside of the wo…" at bounding box center [701, 239] width 180 height 72
click at [611, 250] on input "I am part of a team-building activity where we get to connect outside of the wo…" at bounding box center [598, 238] width 25 height 25
radio input "false"
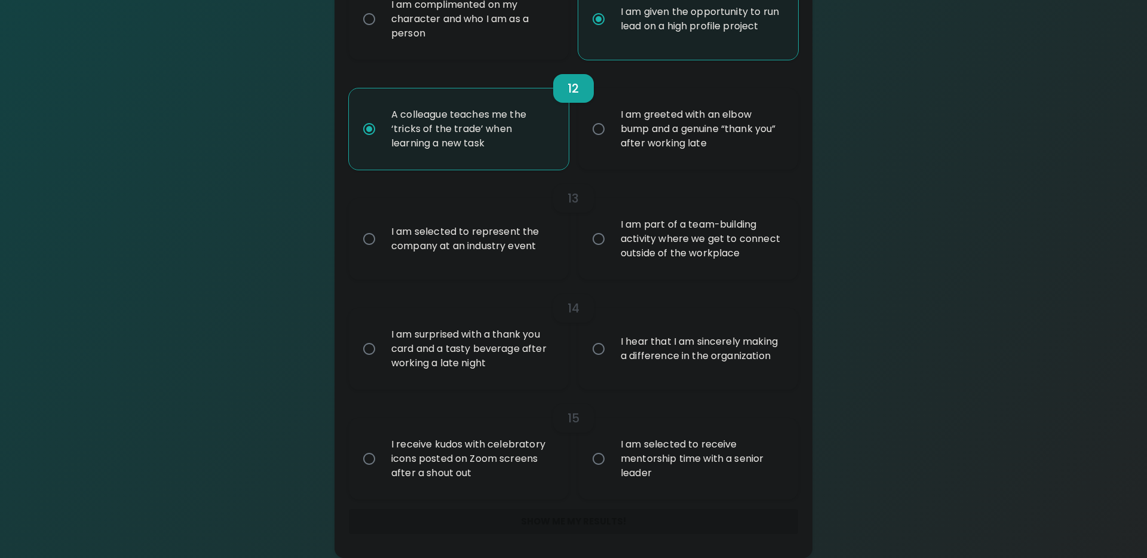
radio input "false"
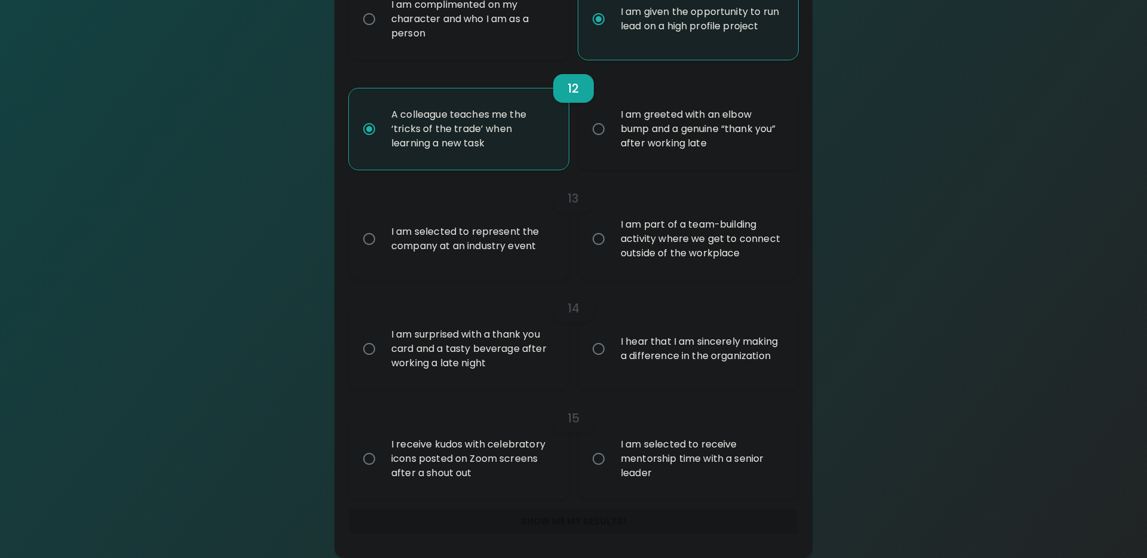
radio input "false"
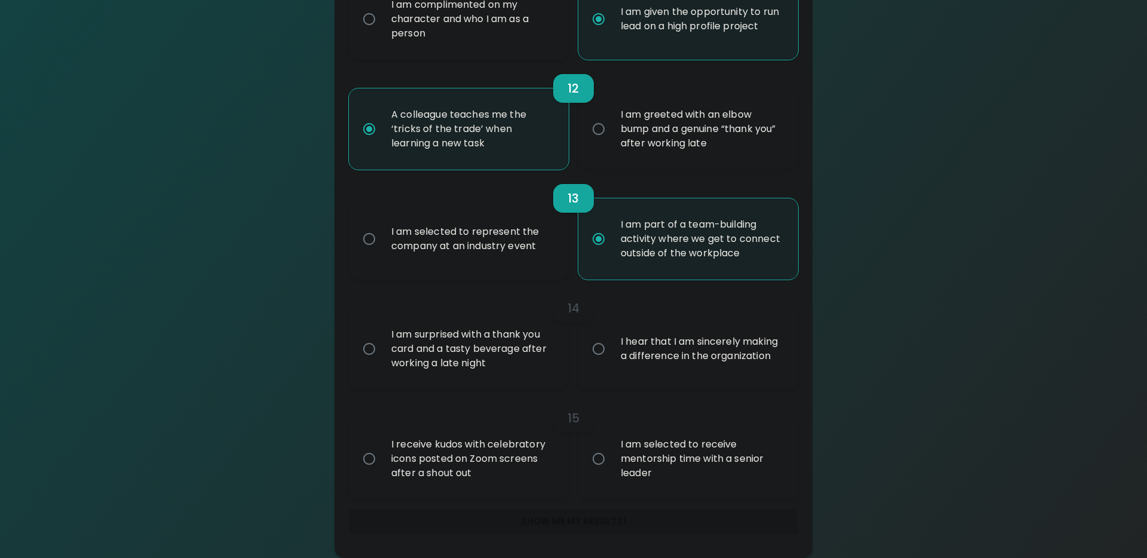
radio input "true"
click at [548, 371] on div "I am surprised with a thank you card and a tasty beverage after working a late …" at bounding box center [472, 349] width 180 height 72
click at [382, 361] on input "I am surprised with a thank you card and a tasty beverage after working a late …" at bounding box center [369, 348] width 25 height 25
radio input "false"
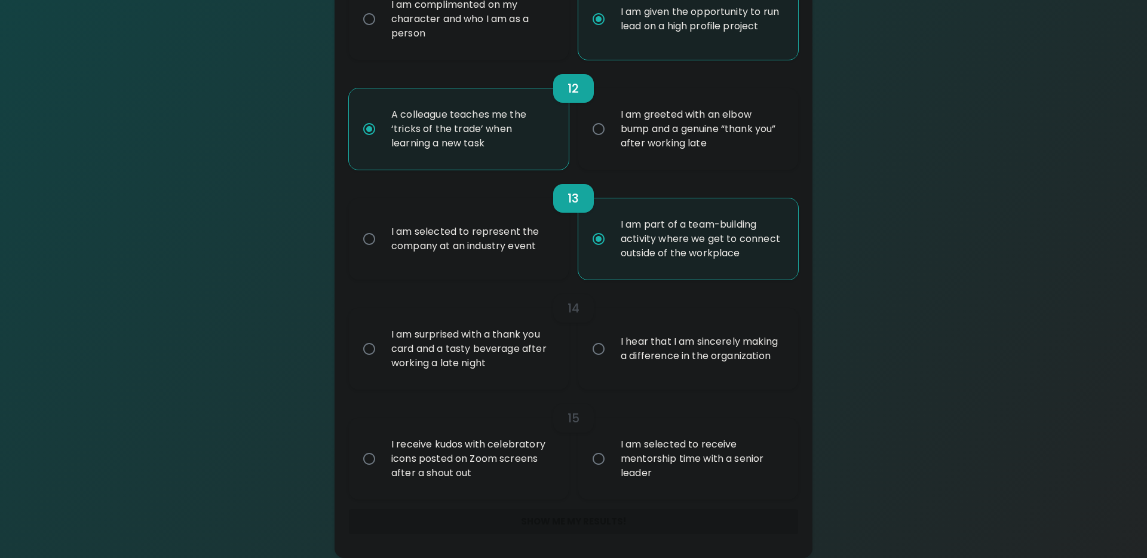
radio input "false"
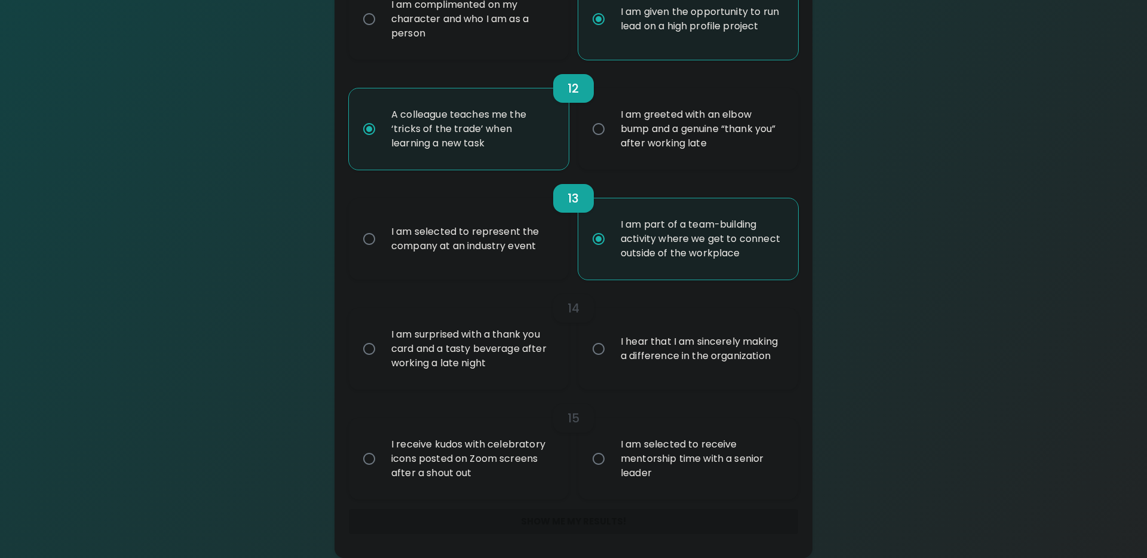
radio input "false"
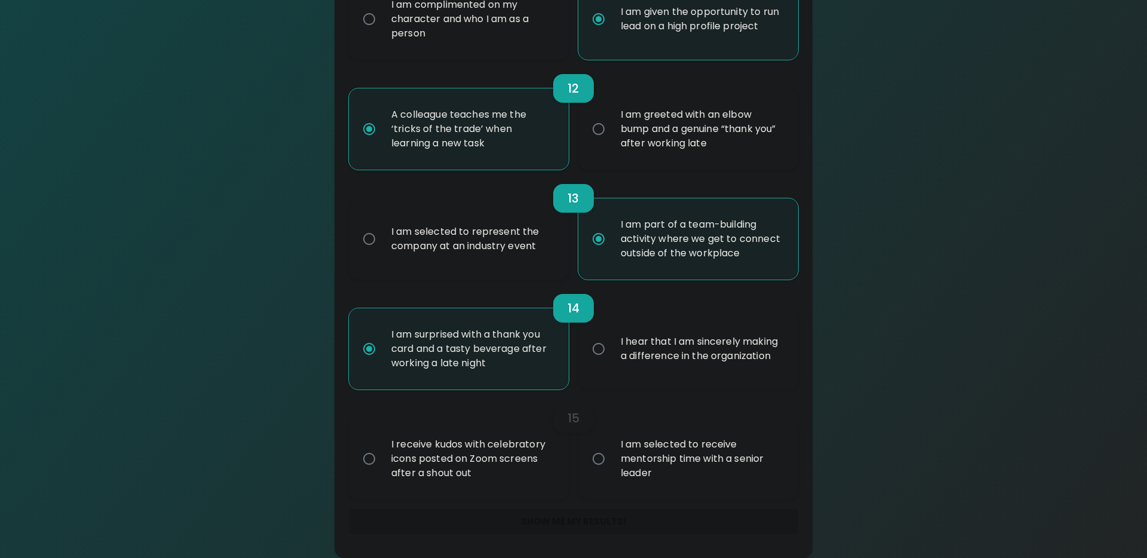
radio input "true"
click at [499, 453] on div "I receive kudos with celebratory icons posted on Zoom screens after a shout out" at bounding box center [472, 459] width 180 height 72
click at [382, 453] on input "I receive kudos with celebratory icons posted on Zoom screens after a shout out" at bounding box center [369, 458] width 25 height 25
radio input "false"
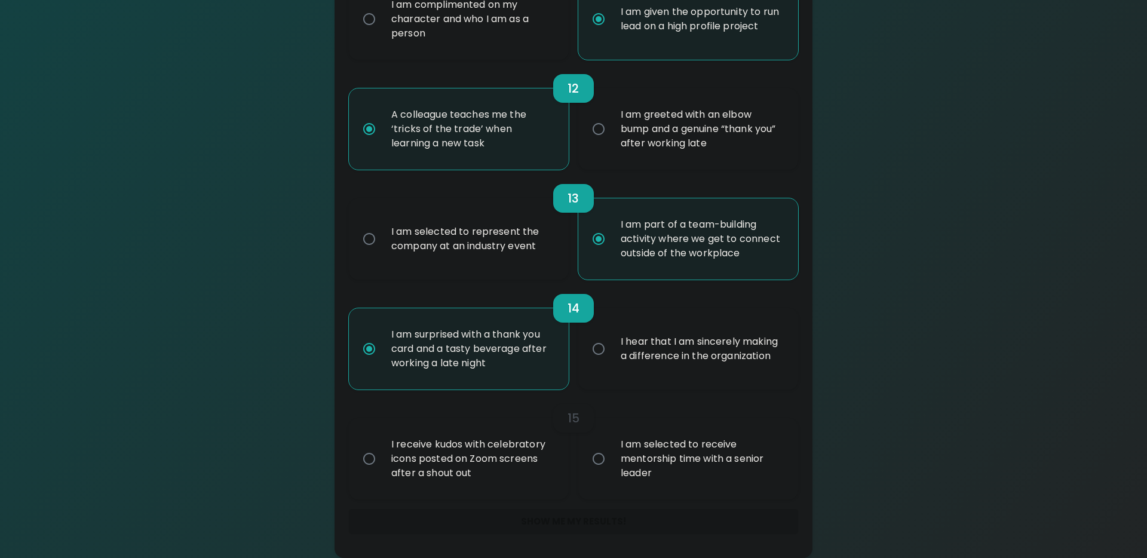
radio input "false"
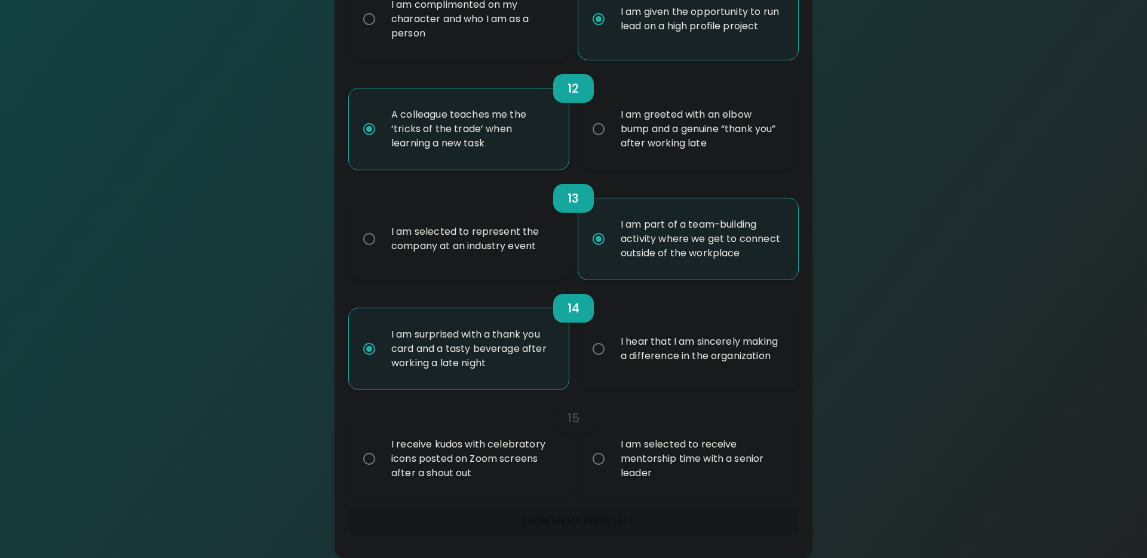
radio input "false"
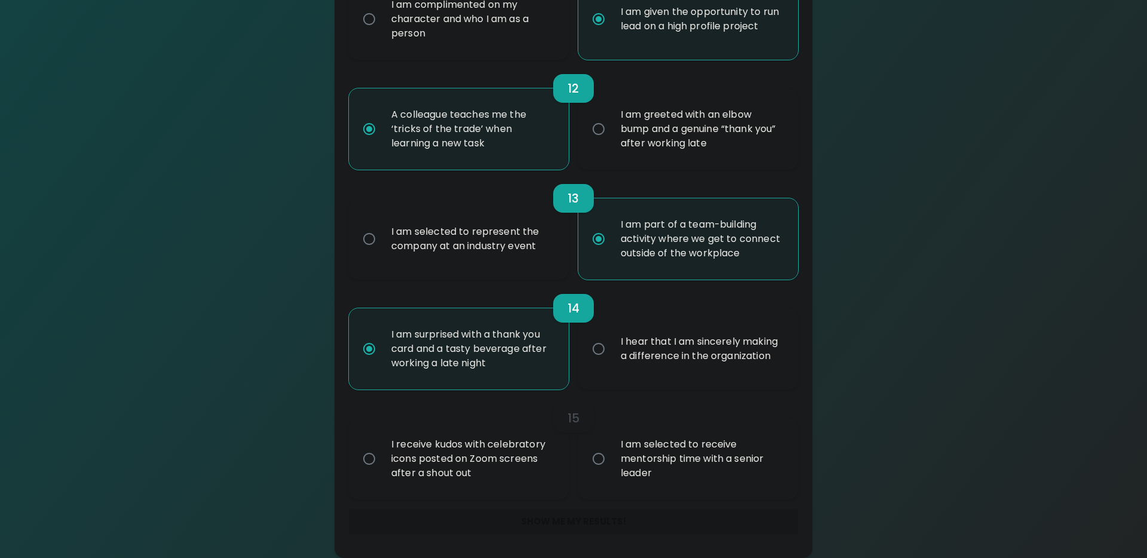
radio input "false"
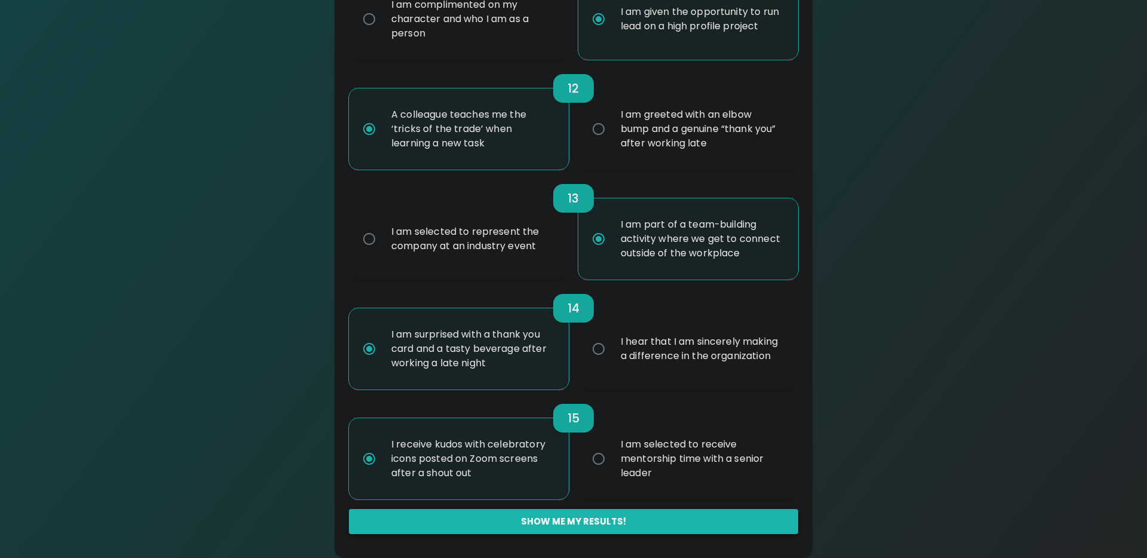
radio input "true"
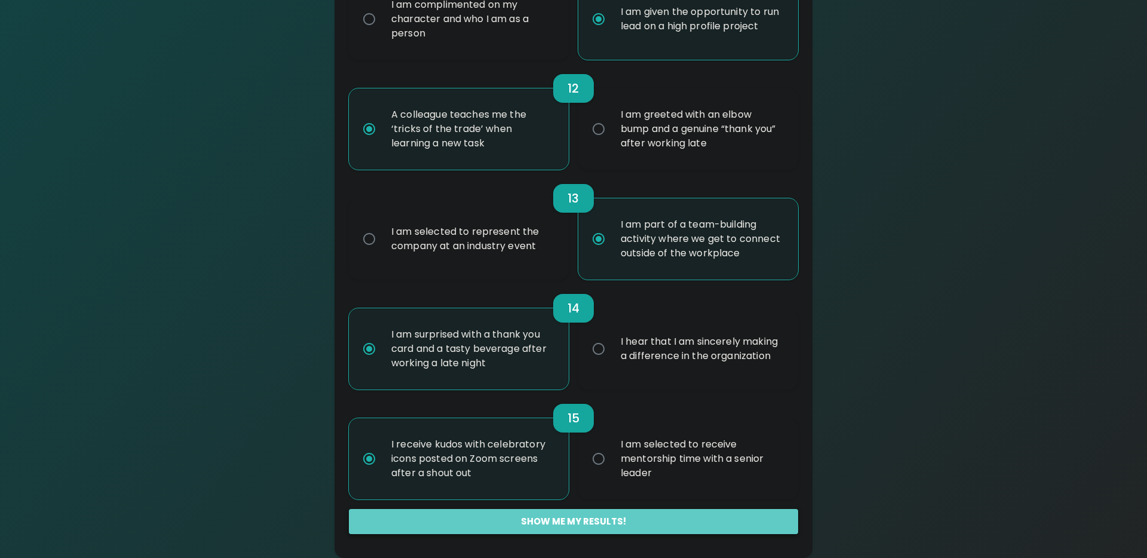
click at [545, 521] on button "Show me my results!" at bounding box center [573, 521] width 449 height 25
radio input "false"
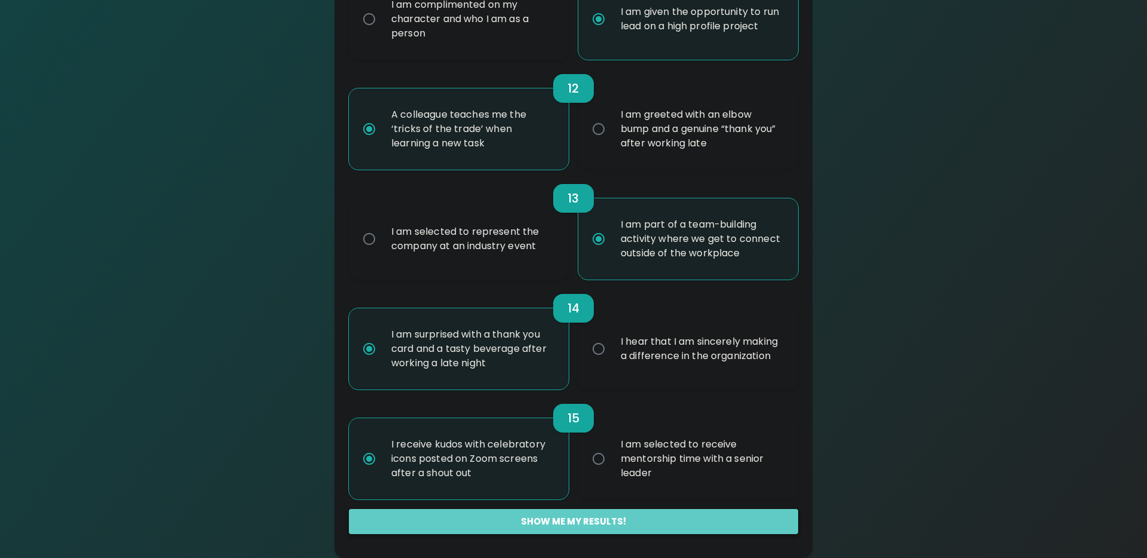
radio input "false"
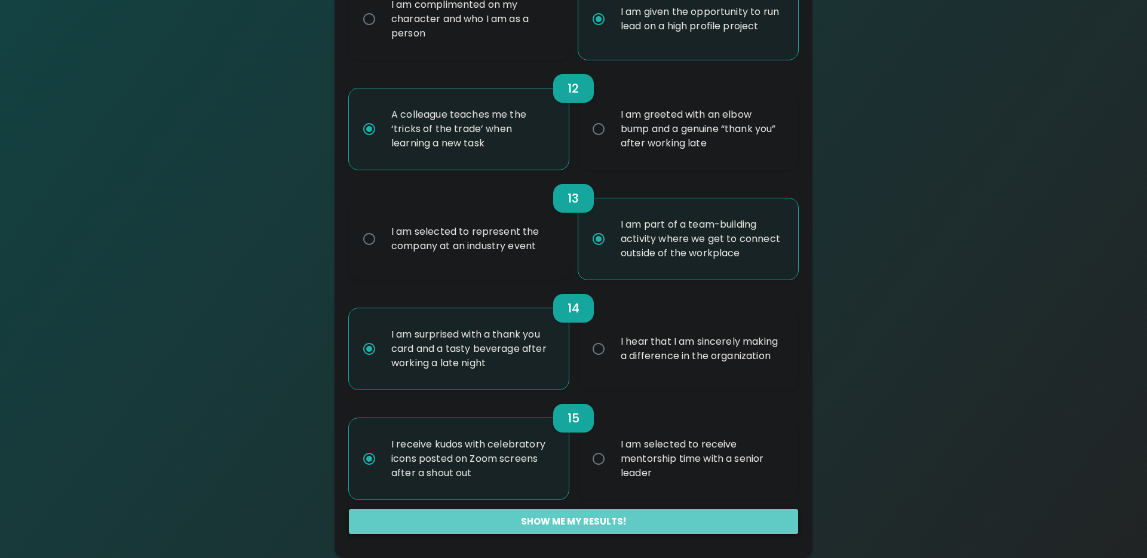
radio input "false"
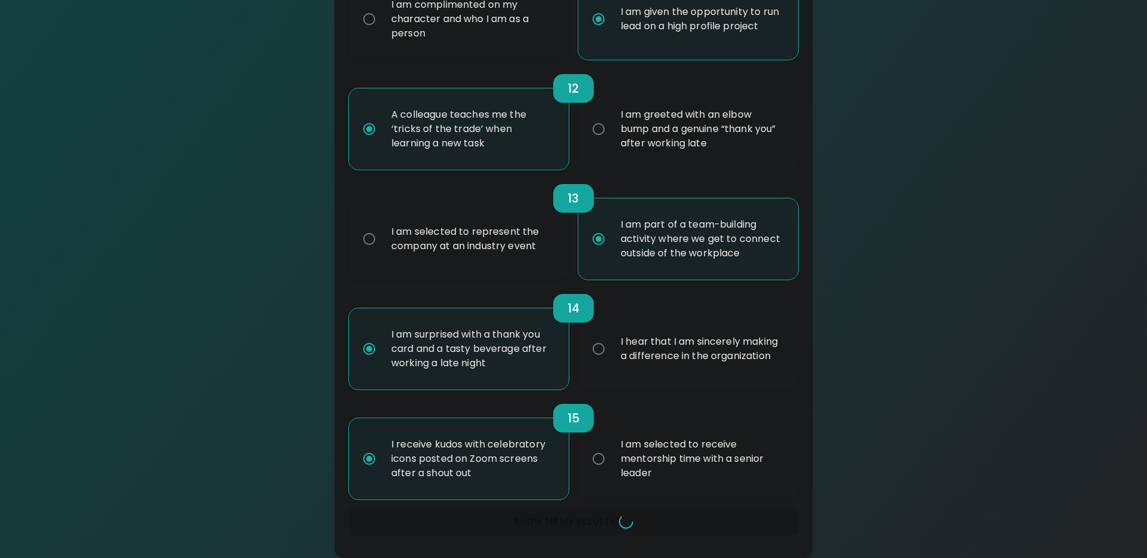
radio input "false"
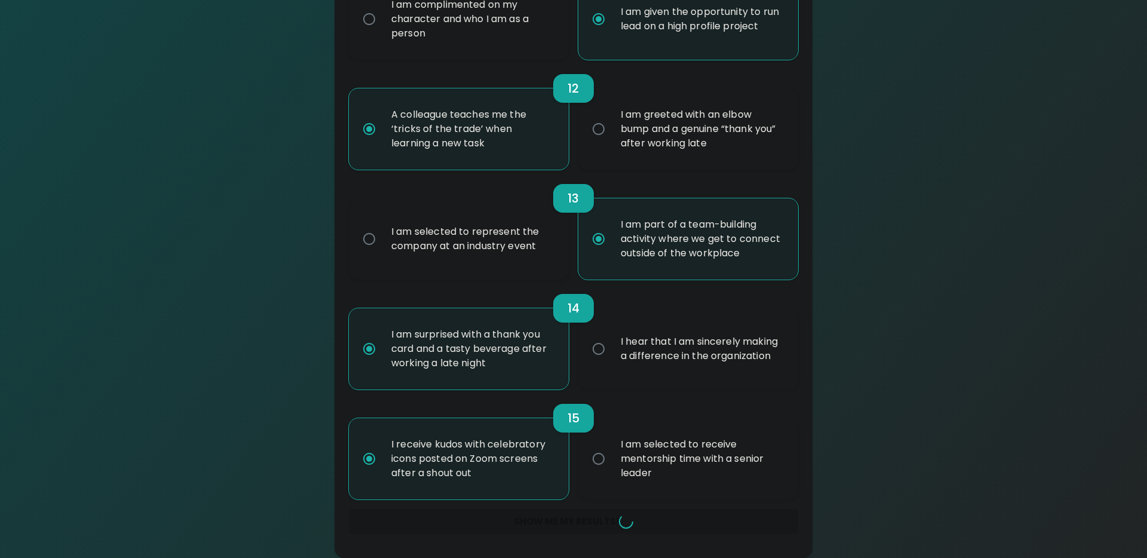
radio input "false"
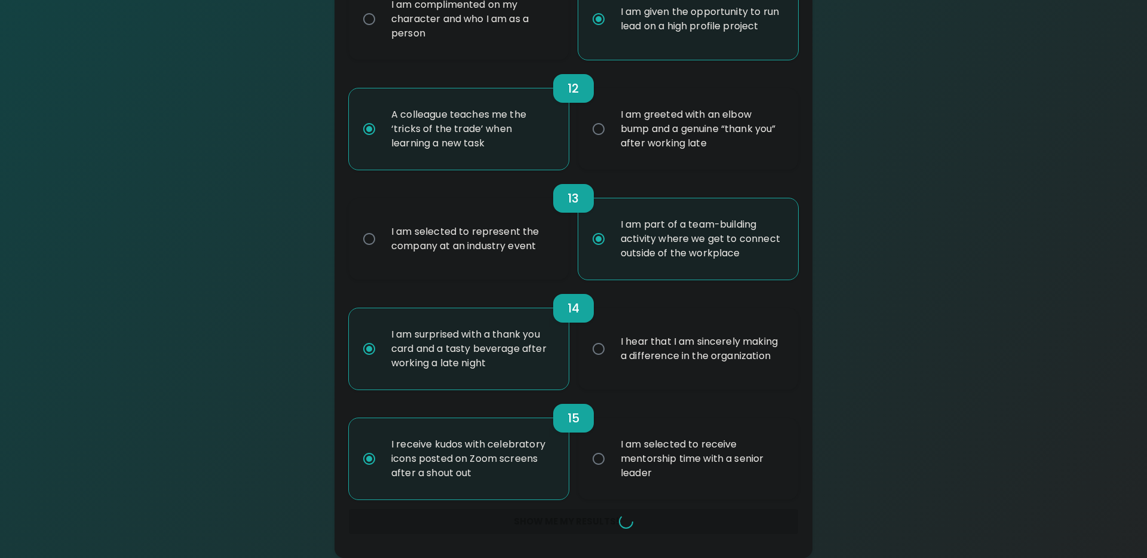
radio input "false"
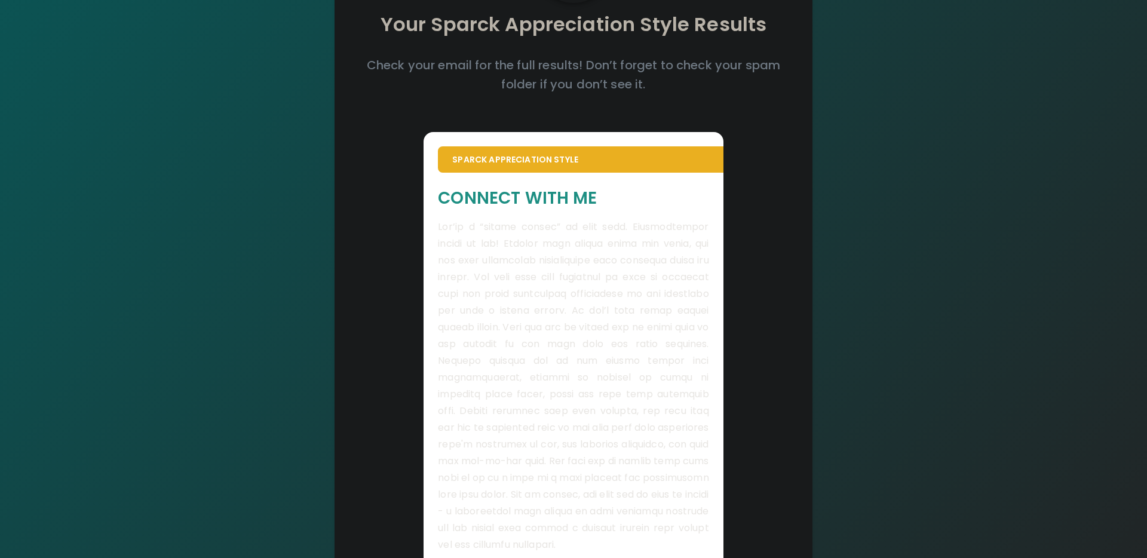
scroll to position [0, 0]
